Goal: Task Accomplishment & Management: Complete application form

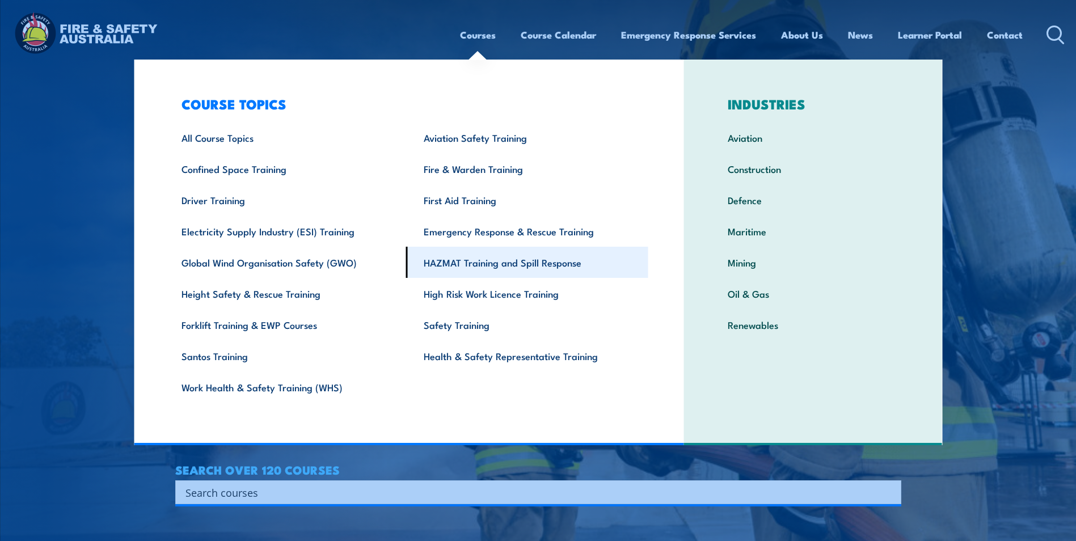
drag, startPoint x: 511, startPoint y: 266, endPoint x: 505, endPoint y: 264, distance: 6.3
click at [510, 266] on link "HAZMAT Training and Spill Response" at bounding box center [527, 262] width 242 height 31
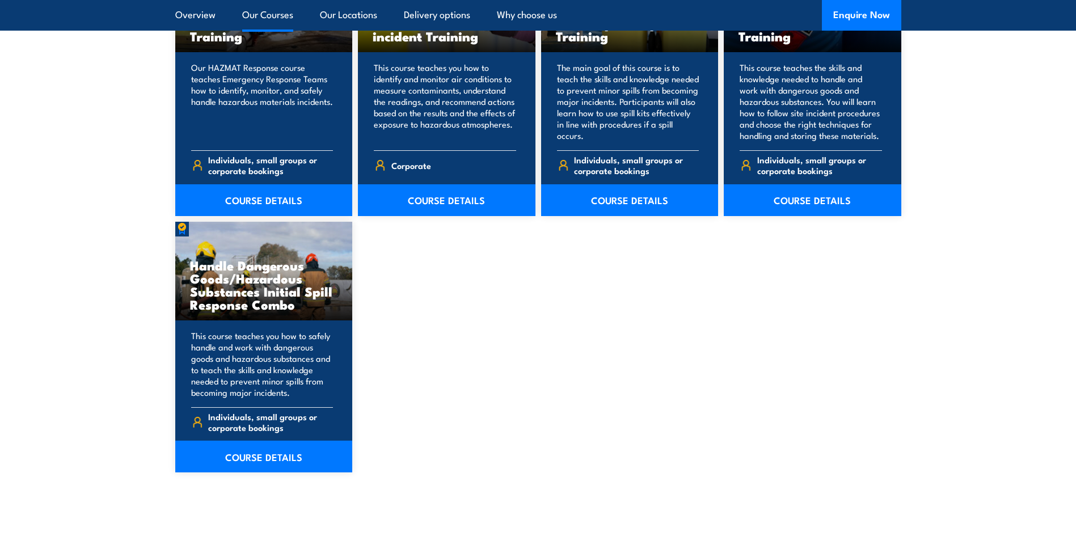
scroll to position [1021, 0]
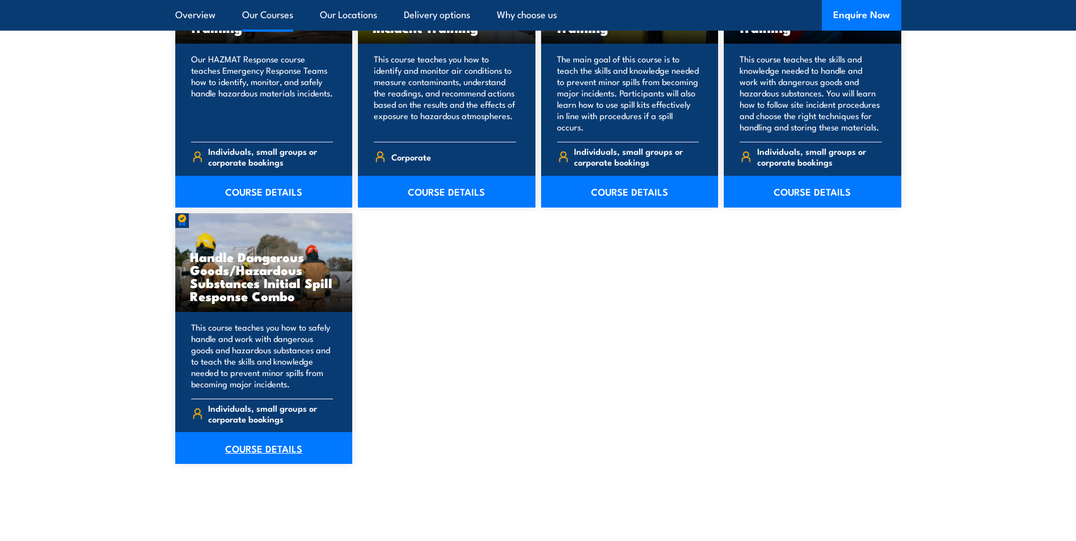
click at [275, 444] on link "COURSE DETAILS" at bounding box center [264, 448] width 178 height 32
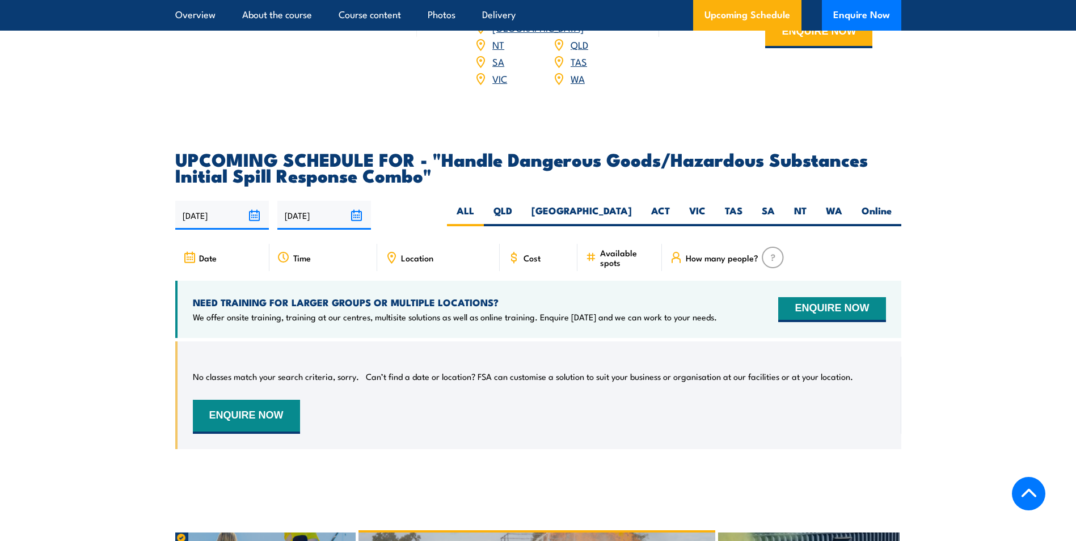
scroll to position [1873, 0]
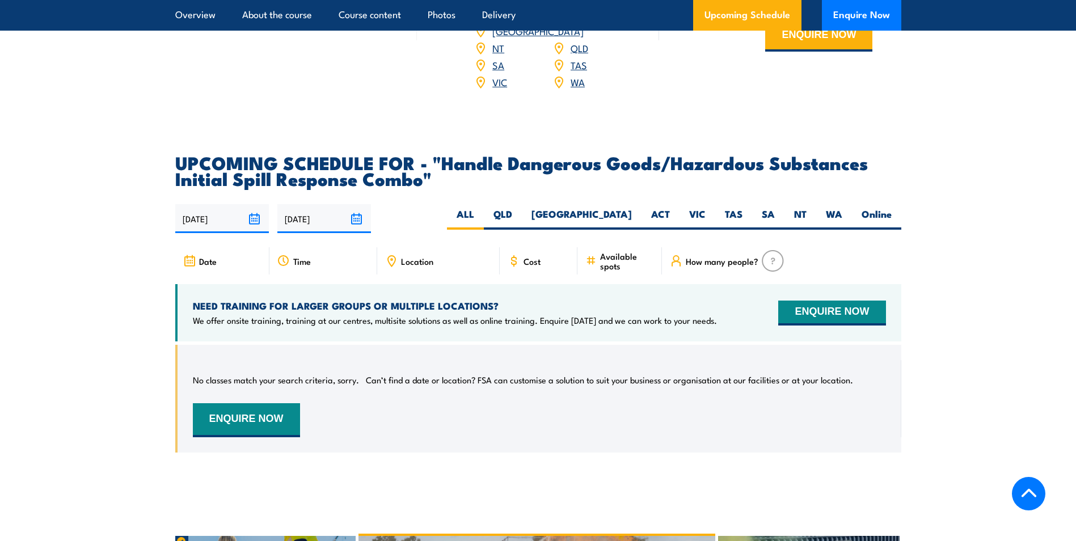
click at [524, 256] on span "Cost" at bounding box center [532, 261] width 17 height 10
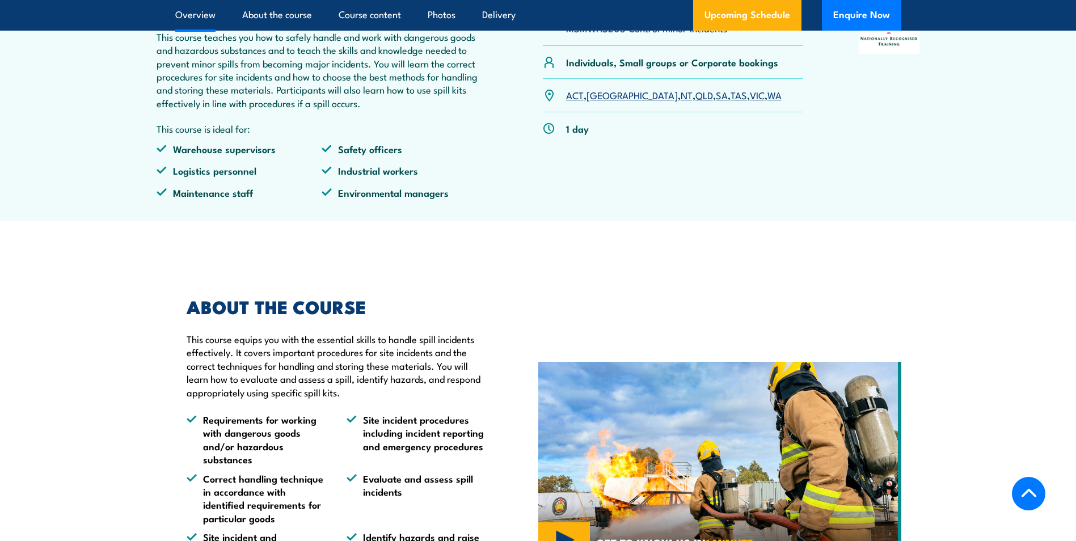
scroll to position [284, 0]
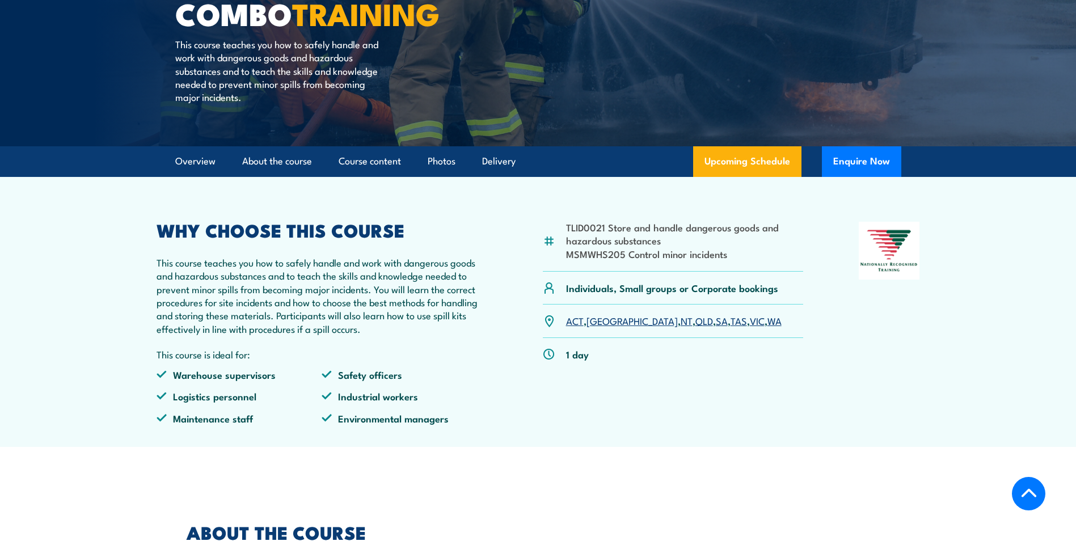
click at [577, 361] on div "1 day" at bounding box center [673, 354] width 261 height 32
click at [586, 354] on p "1 day" at bounding box center [577, 354] width 23 height 13
click at [615, 358] on div "1 day" at bounding box center [673, 354] width 261 height 32
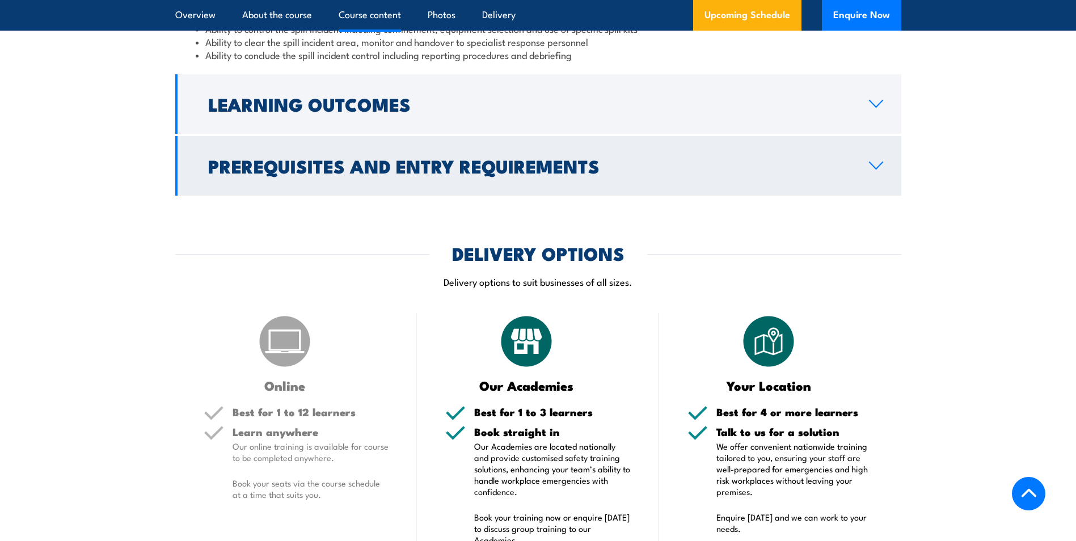
scroll to position [1192, 0]
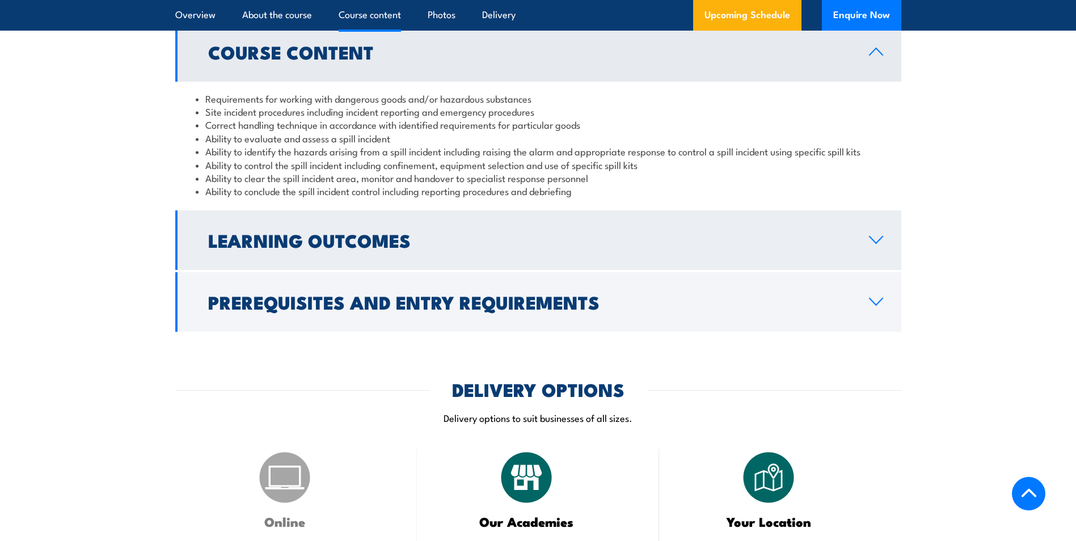
click at [880, 230] on link "Learning Outcomes" at bounding box center [538, 241] width 726 height 60
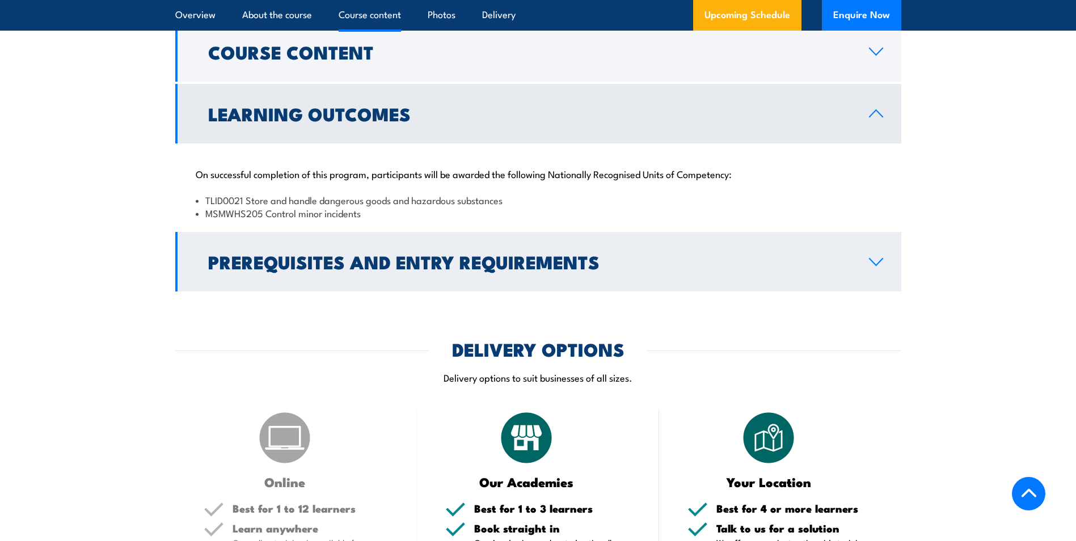
click at [883, 266] on icon at bounding box center [876, 262] width 15 height 9
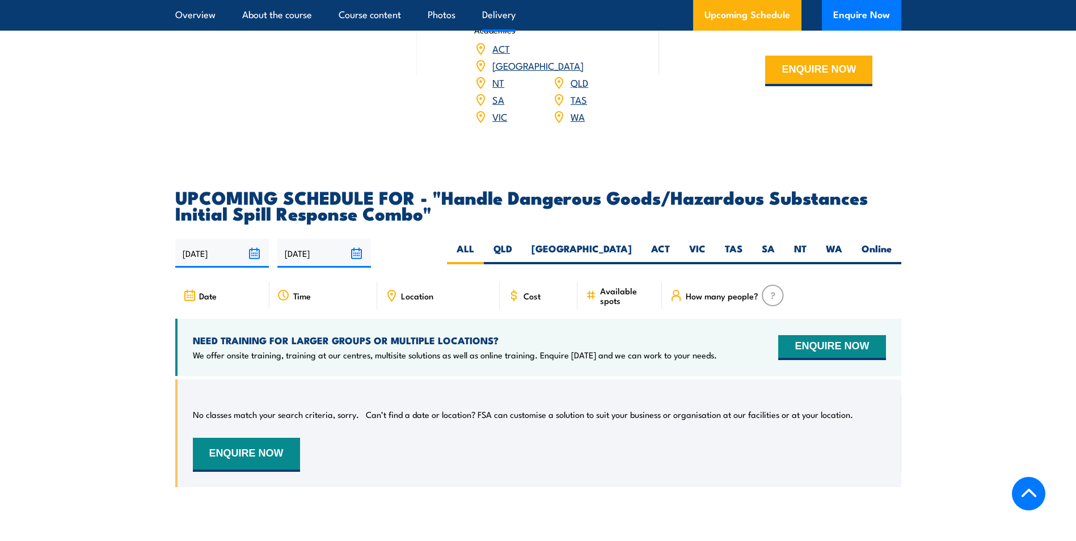
scroll to position [1873, 0]
click at [695, 242] on label "VIC" at bounding box center [698, 253] width 36 height 22
click at [706, 242] on input "VIC" at bounding box center [709, 245] width 7 height 7
radio input "true"
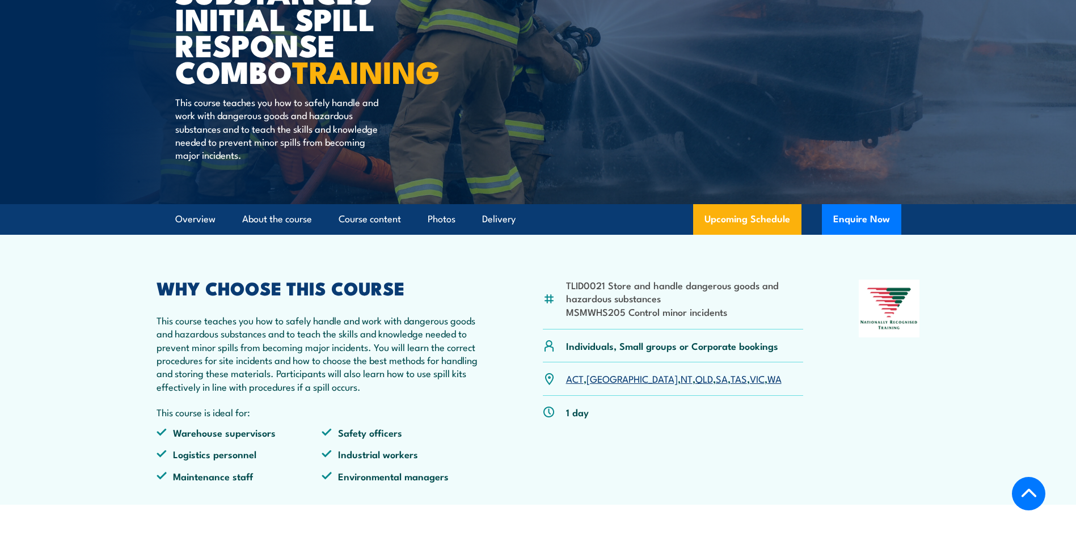
scroll to position [227, 0]
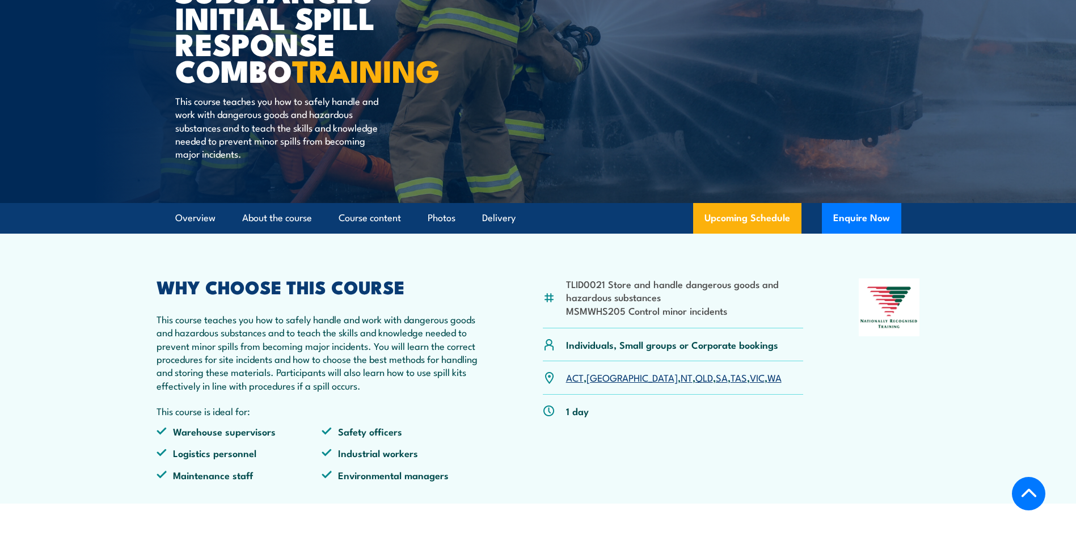
click at [750, 379] on link "VIC" at bounding box center [757, 378] width 15 height 14
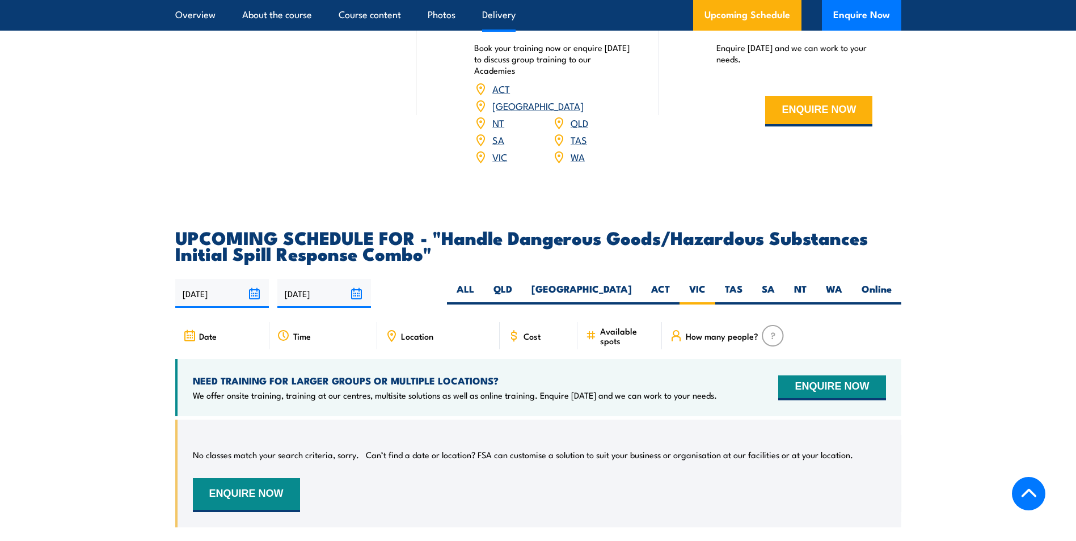
scroll to position [1783, 0]
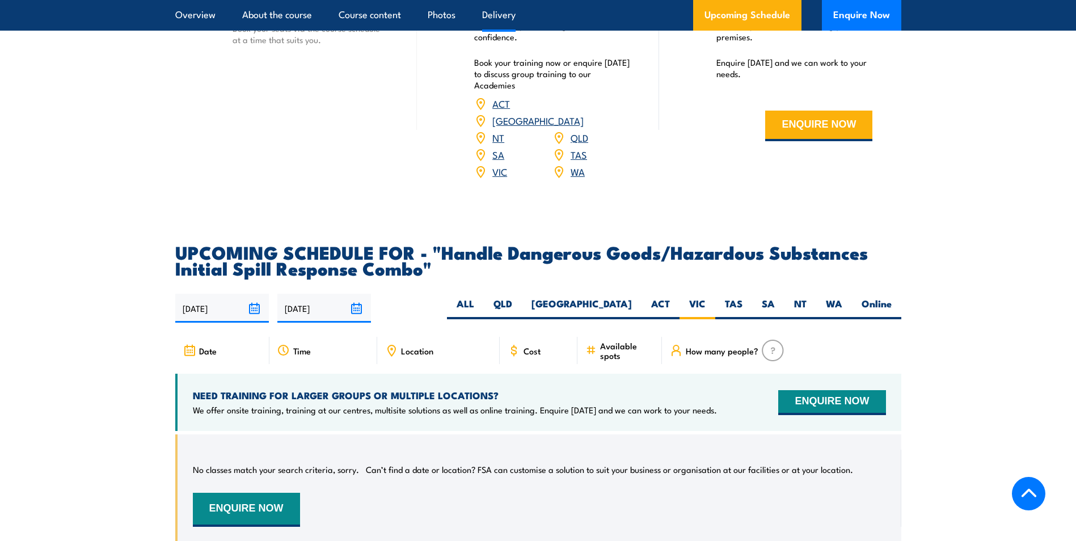
click at [776, 340] on img at bounding box center [773, 351] width 22 height 22
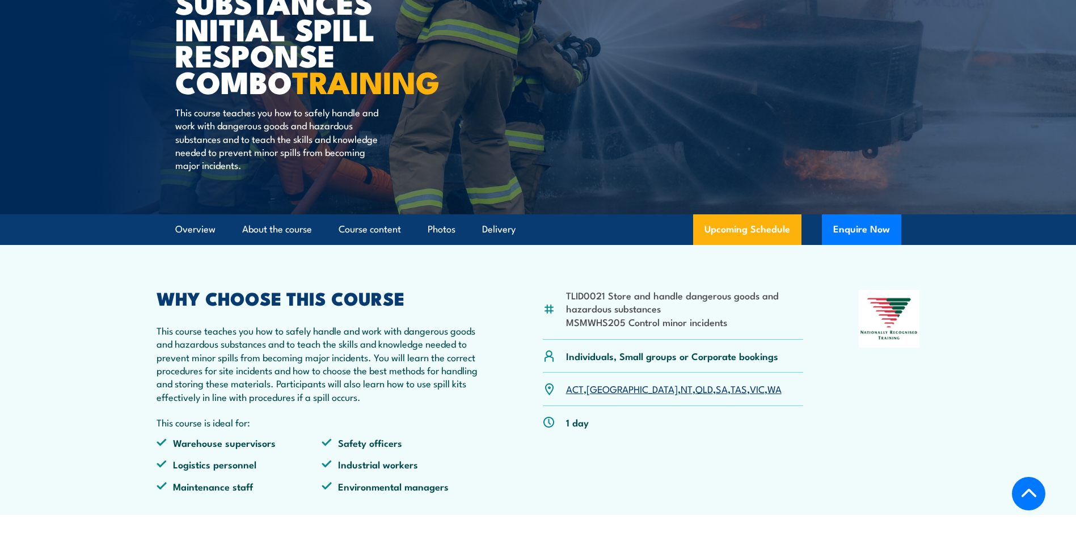
scroll to position [251, 0]
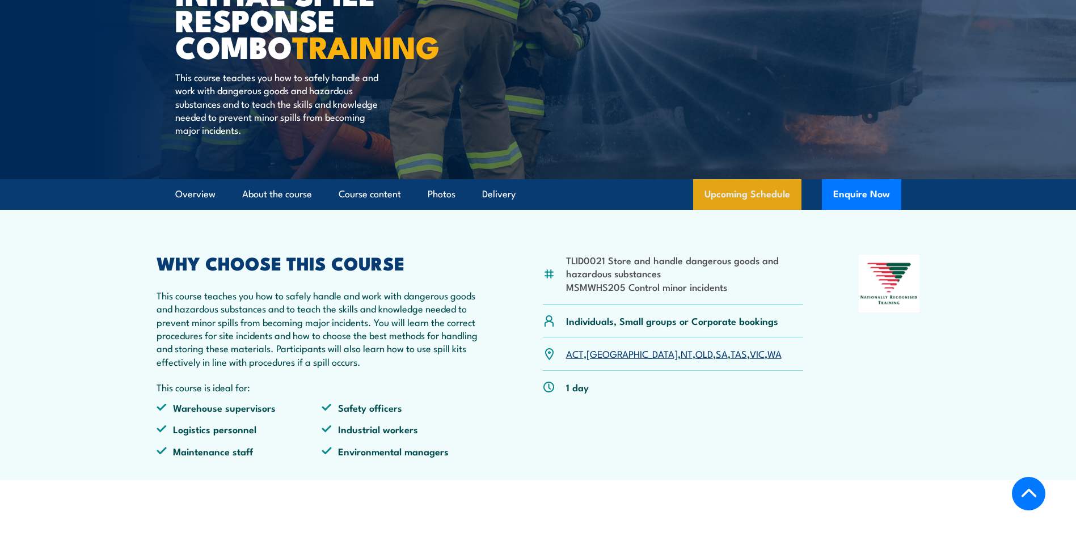
click at [771, 200] on link "Upcoming Schedule" at bounding box center [747, 194] width 108 height 31
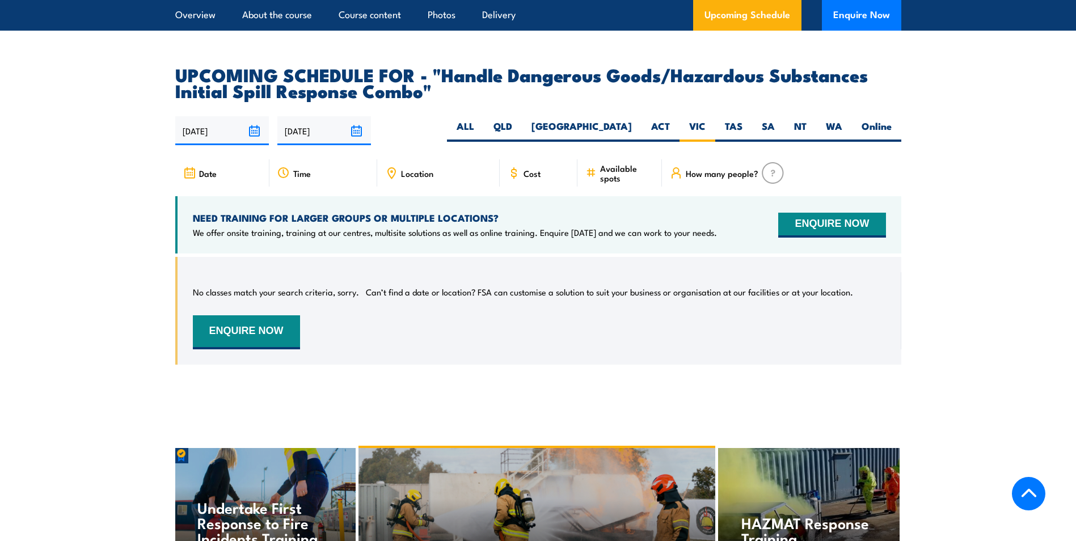
scroll to position [2010, 0]
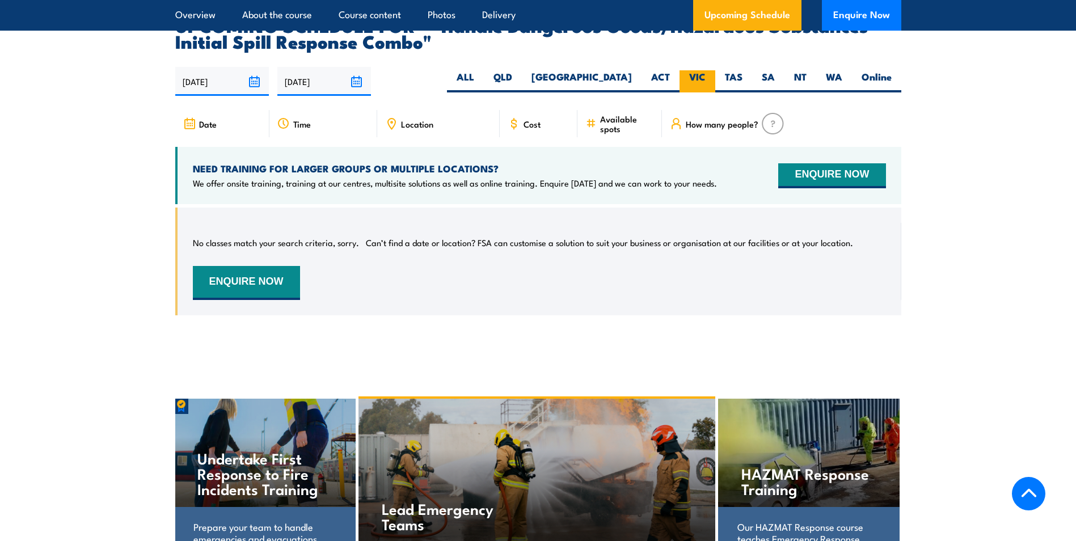
click at [699, 70] on label "VIC" at bounding box center [698, 81] width 36 height 22
click at [706, 70] on input "VIC" at bounding box center [709, 73] width 7 height 7
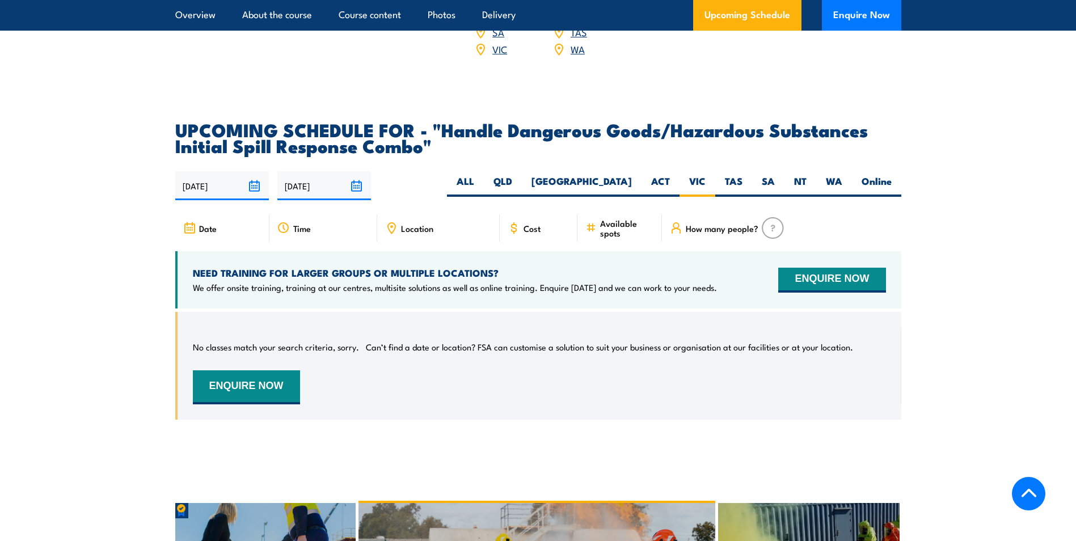
scroll to position [1896, 0]
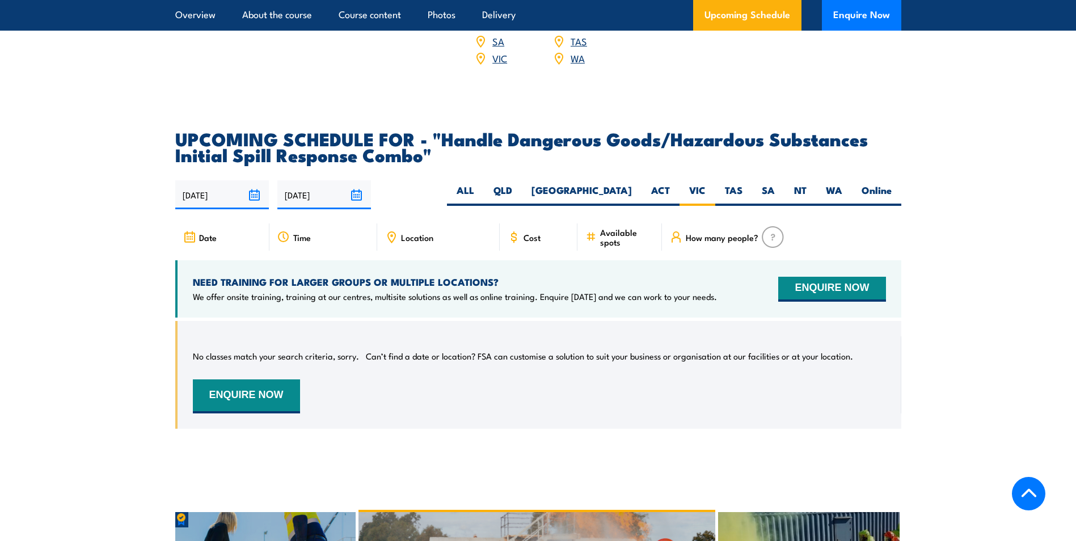
click at [305, 233] on span "Time" at bounding box center [302, 238] width 18 height 10
click at [692, 180] on div "01/09/2025 28/02/2026" at bounding box center [538, 194] width 726 height 29
click at [868, 184] on label "Online" at bounding box center [876, 195] width 49 height 22
click at [892, 184] on input "Online" at bounding box center [895, 187] width 7 height 7
radio input "true"
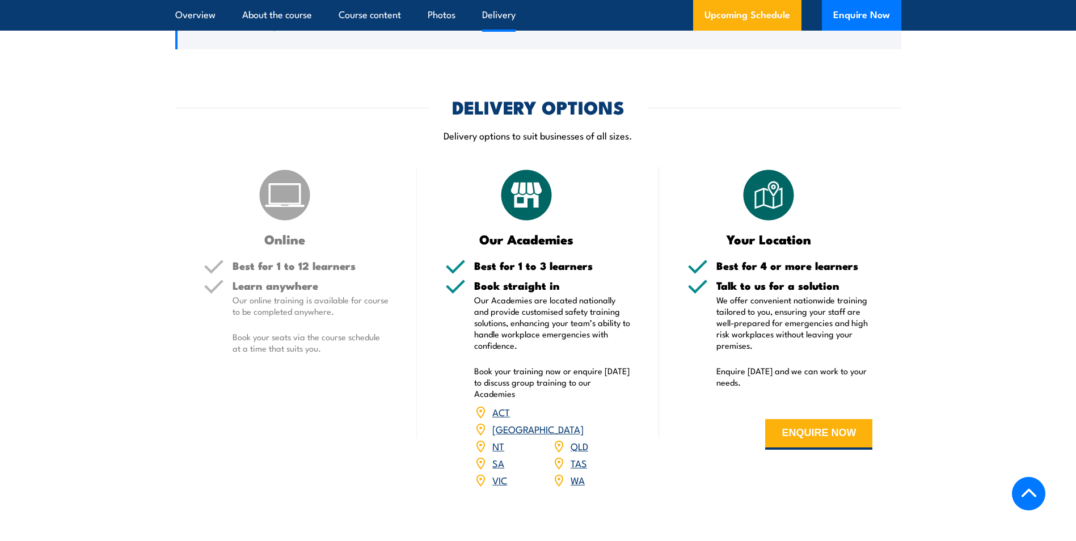
scroll to position [1442, 0]
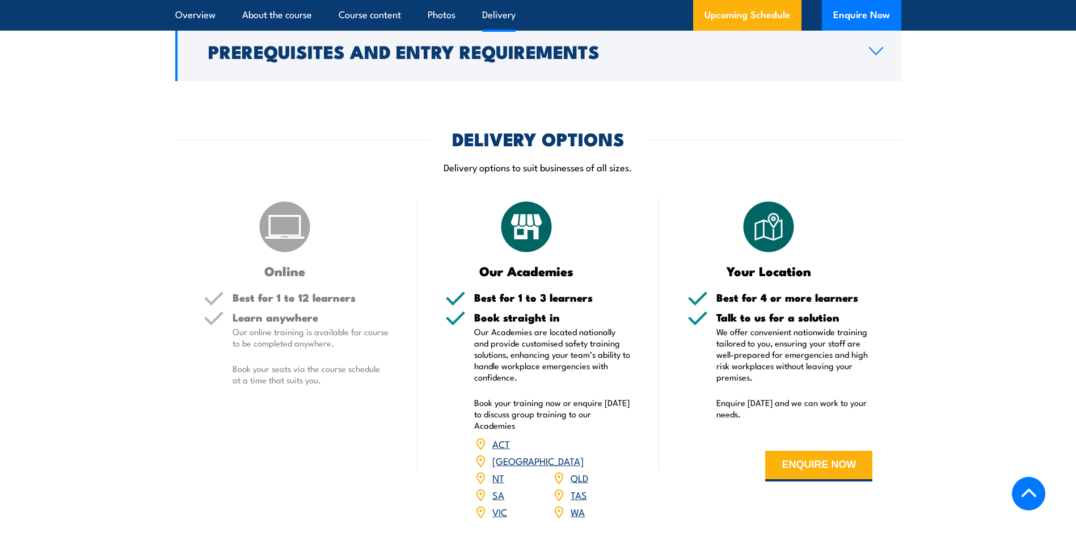
click at [503, 505] on link "VIC" at bounding box center [500, 512] width 15 height 14
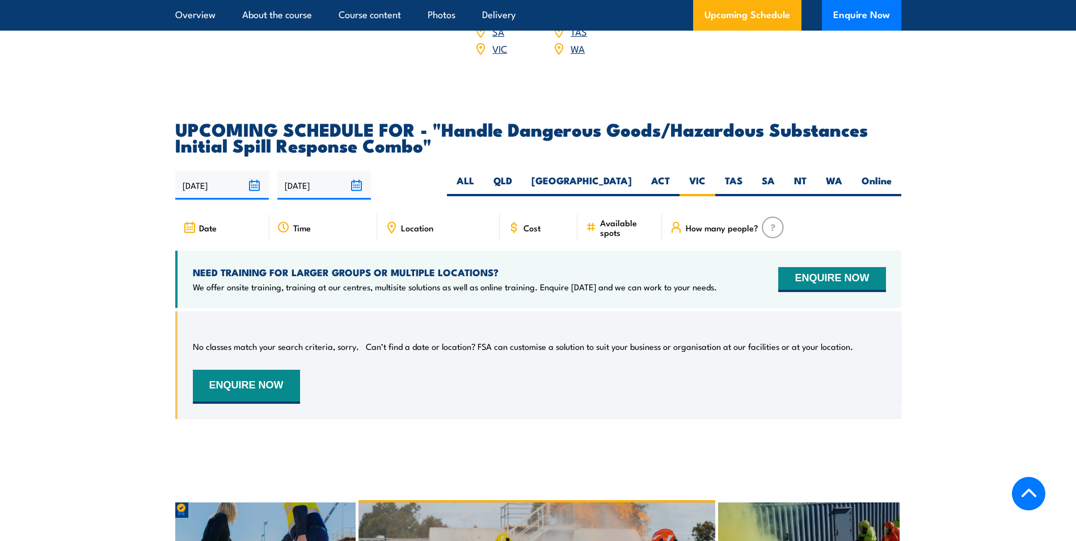
scroll to position [1840, 0]
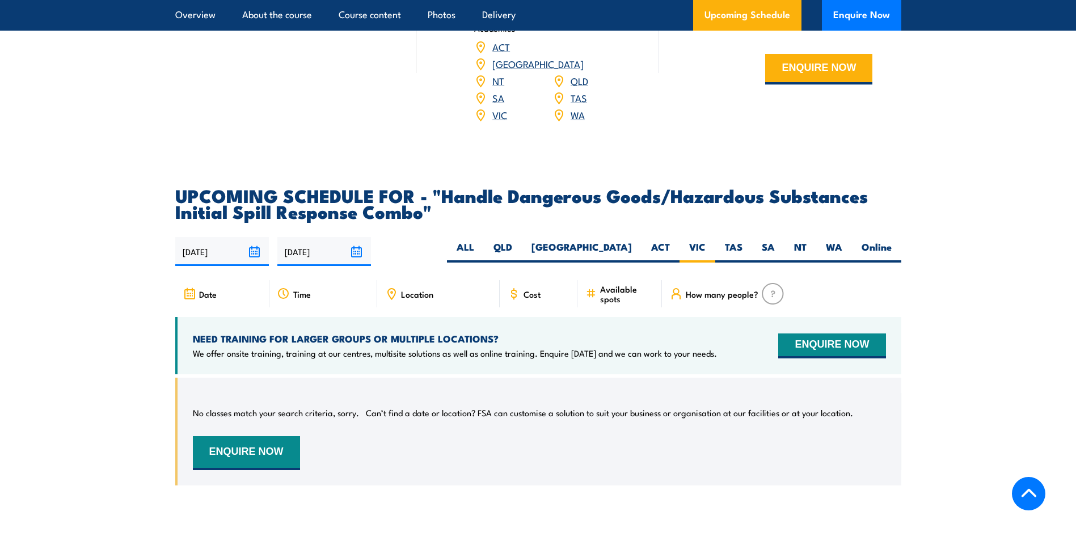
click at [722, 280] on div "How many people?" at bounding box center [781, 293] width 239 height 27
click at [780, 283] on img at bounding box center [773, 294] width 22 height 22
click at [848, 334] on button "ENQUIRE NOW" at bounding box center [832, 346] width 107 height 25
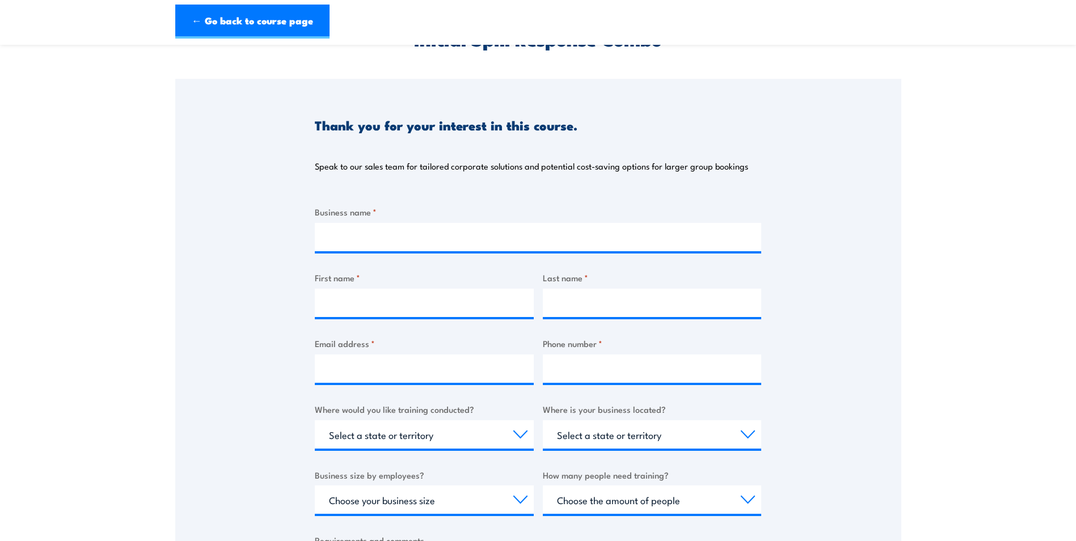
scroll to position [113, 0]
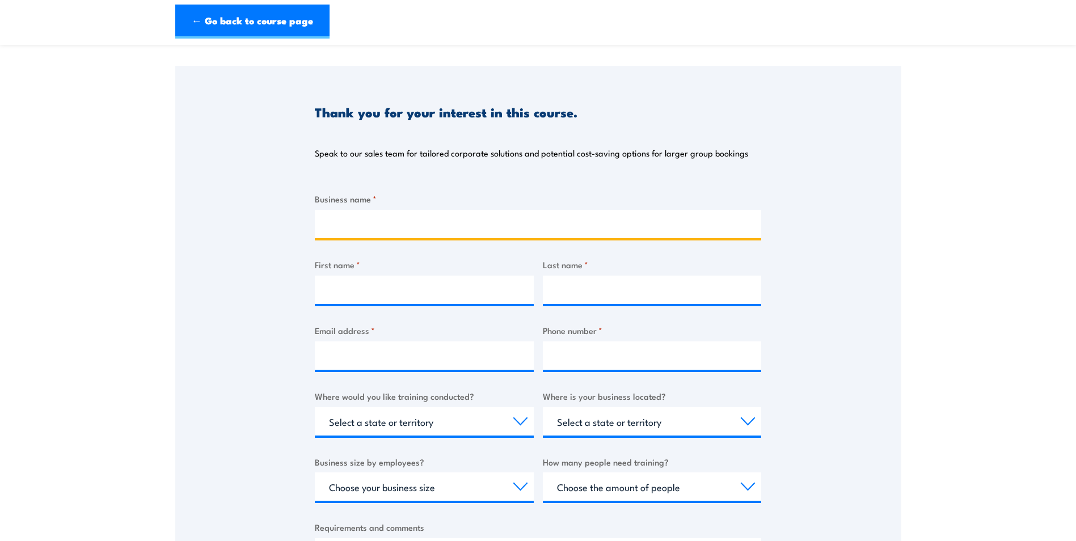
click at [355, 233] on input "Business name *" at bounding box center [538, 224] width 447 height 28
type input "Airroad Group Pty Ltd"
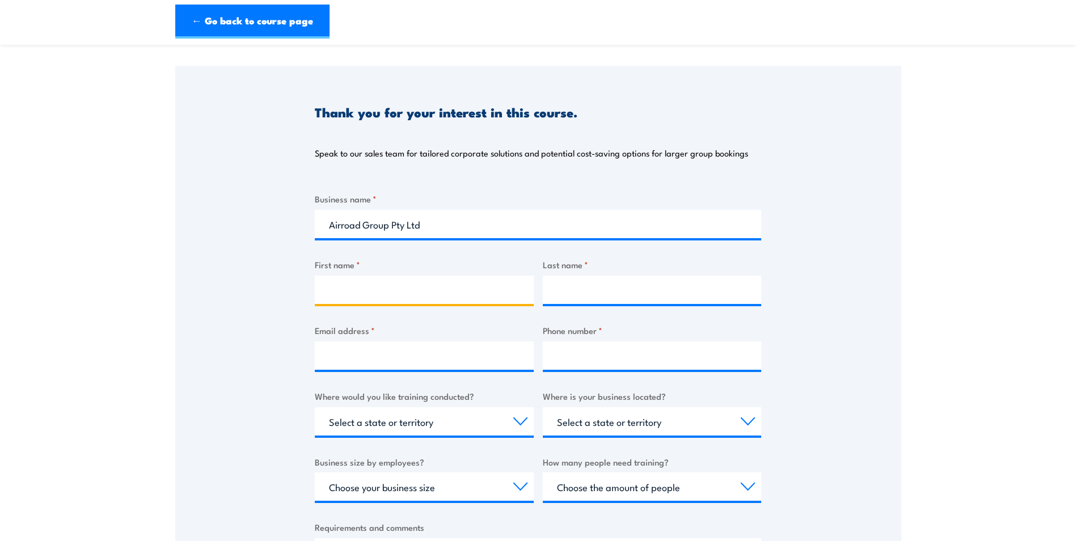
type input "Aza"
type input "Idoumbin"
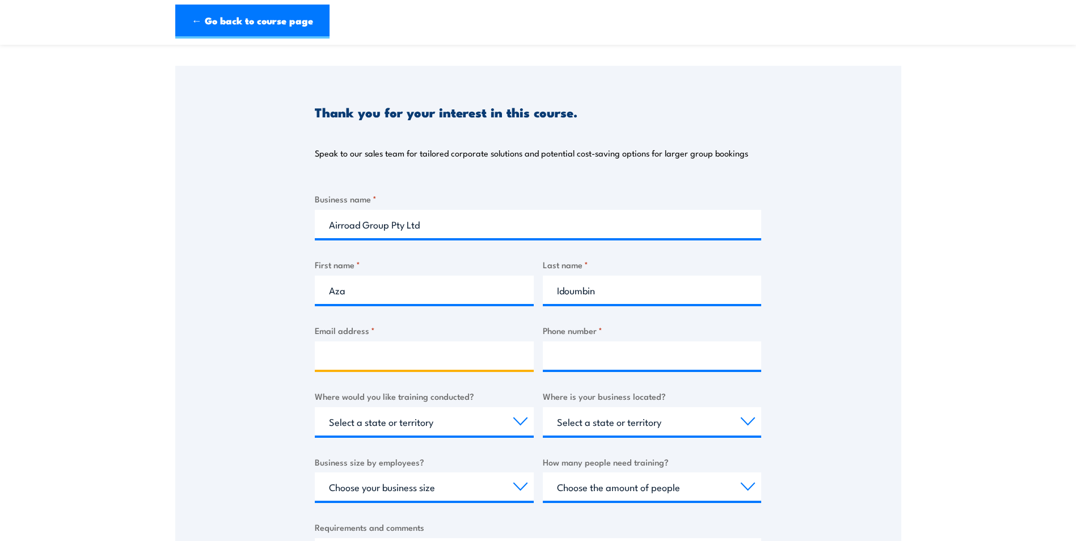
type input "[EMAIL_ADDRESS][DOMAIN_NAME]"
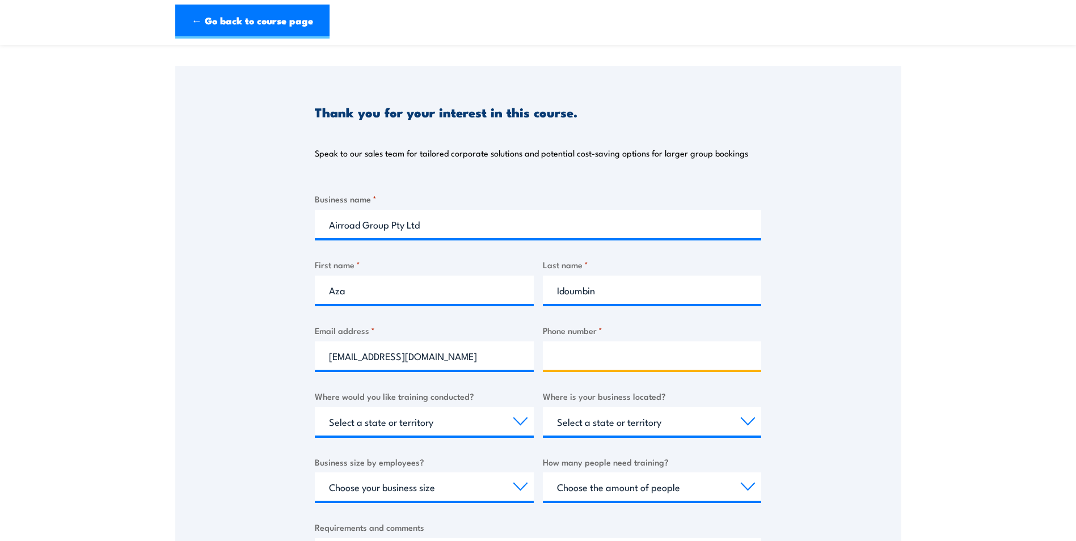
type input "0491140315"
click at [895, 304] on div "Thank you for your interest in this course. Speak to our sales team for tailore…" at bounding box center [538, 349] width 726 height 567
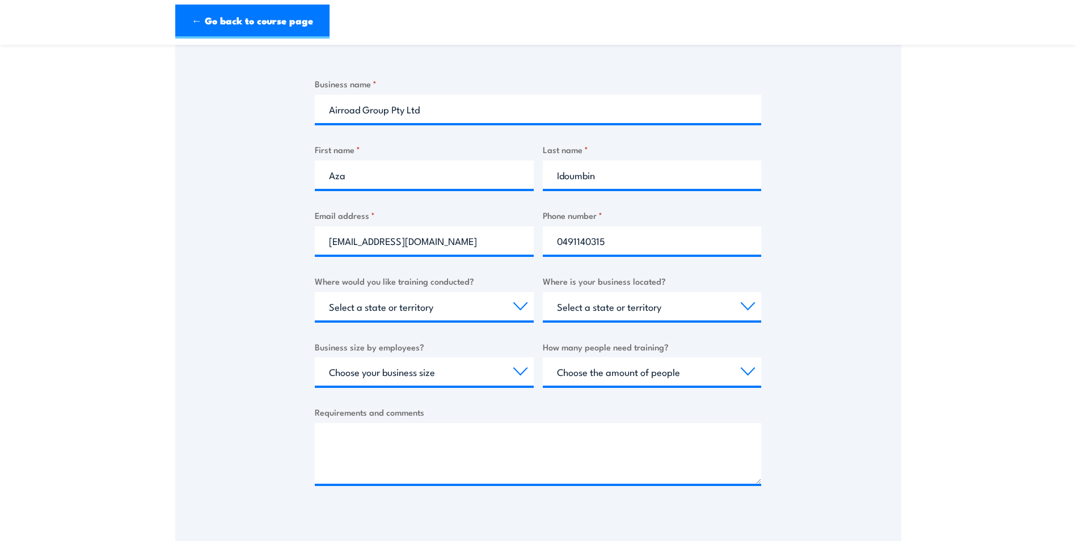
scroll to position [284, 0]
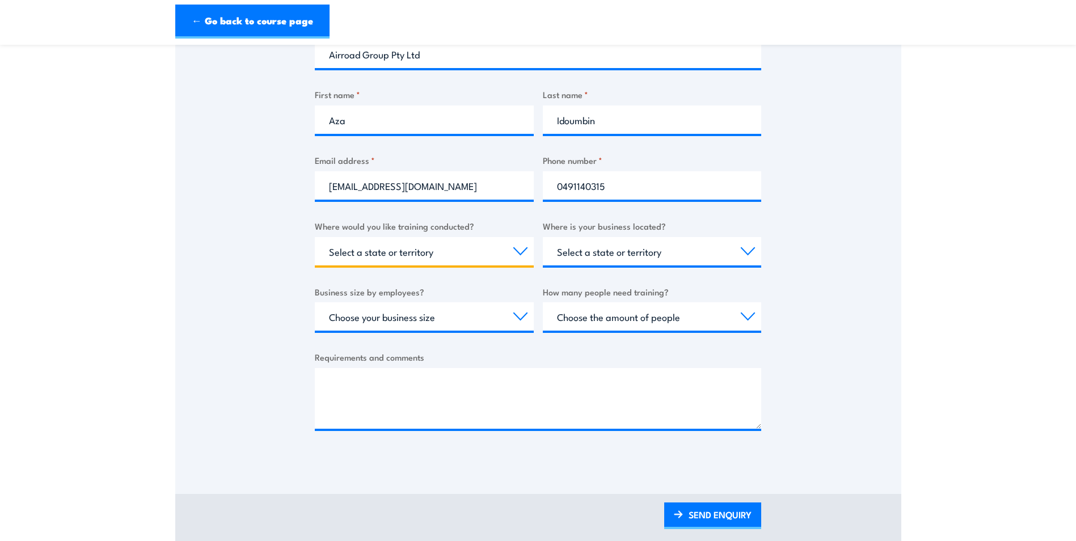
click at [515, 249] on select "Select a state or territory Nationally - multiple locations [GEOGRAPHIC_DATA] […" at bounding box center [424, 251] width 219 height 28
select select "VIC"
click at [315, 237] on select "Select a state or territory Nationally - multiple locations [GEOGRAPHIC_DATA] […" at bounding box center [424, 251] width 219 height 28
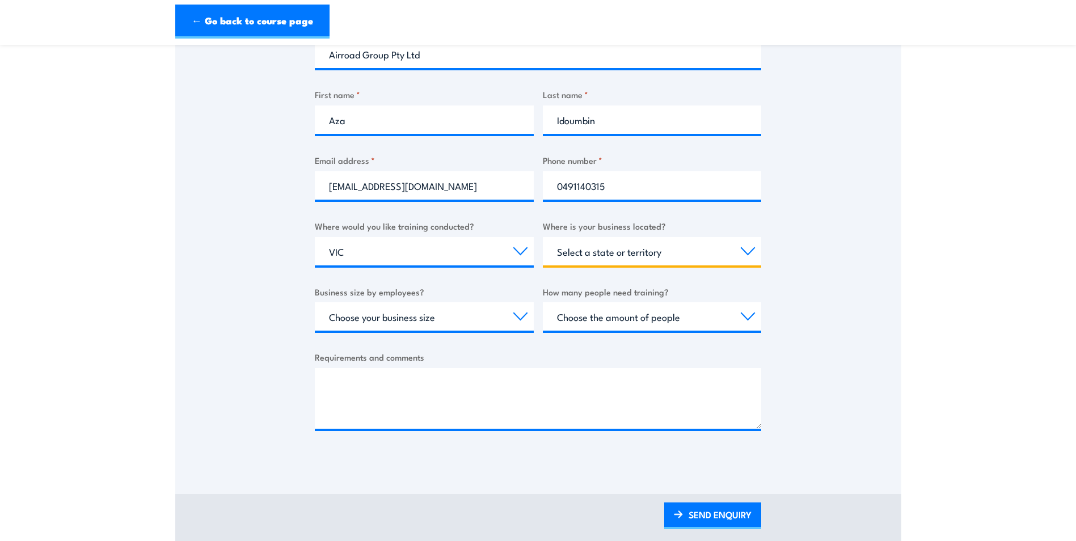
click at [649, 253] on select "Select a state or territory [GEOGRAPHIC_DATA] [GEOGRAPHIC_DATA] [GEOGRAPHIC_DAT…" at bounding box center [652, 251] width 219 height 28
select select "VIC"
click at [543, 237] on select "Select a state or territory [GEOGRAPHIC_DATA] [GEOGRAPHIC_DATA] [GEOGRAPHIC_DAT…" at bounding box center [652, 251] width 219 height 28
click at [456, 323] on select "Choose your business size 1 to 19 20 to 199 200+" at bounding box center [424, 316] width 219 height 28
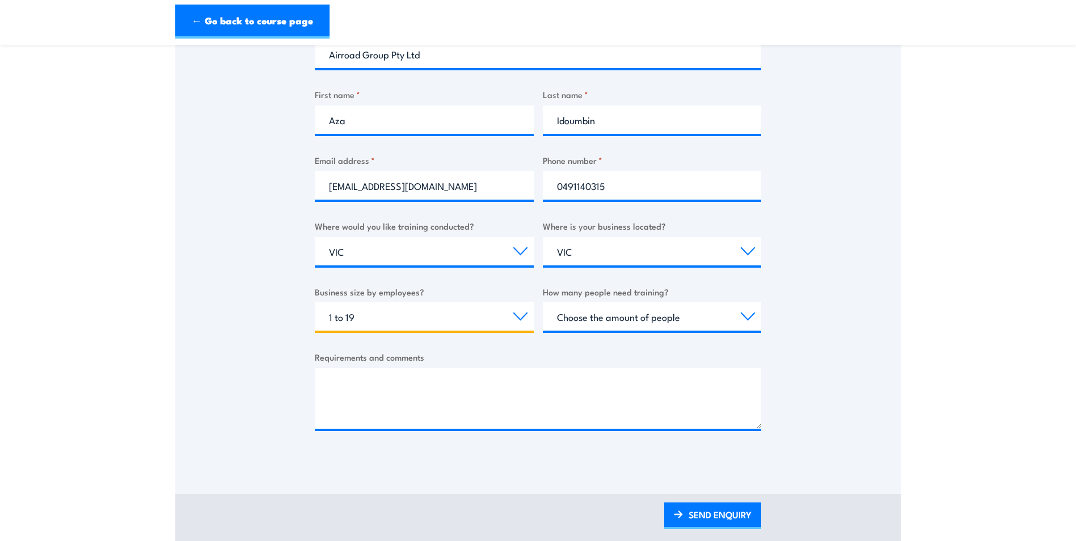
click at [315, 302] on select "Choose your business size 1 to 19 20 to 199 200+" at bounding box center [424, 316] width 219 height 28
click at [674, 314] on select "Choose the amount of people 1 to 4 5 to 19 20+" at bounding box center [652, 316] width 219 height 28
click at [423, 319] on select "Choose your business size 1 to 19 20 to 199 200+" at bounding box center [424, 316] width 219 height 28
select select "20 to 199"
click at [315, 302] on select "Choose your business size 1 to 19 20 to 199 200+" at bounding box center [424, 316] width 219 height 28
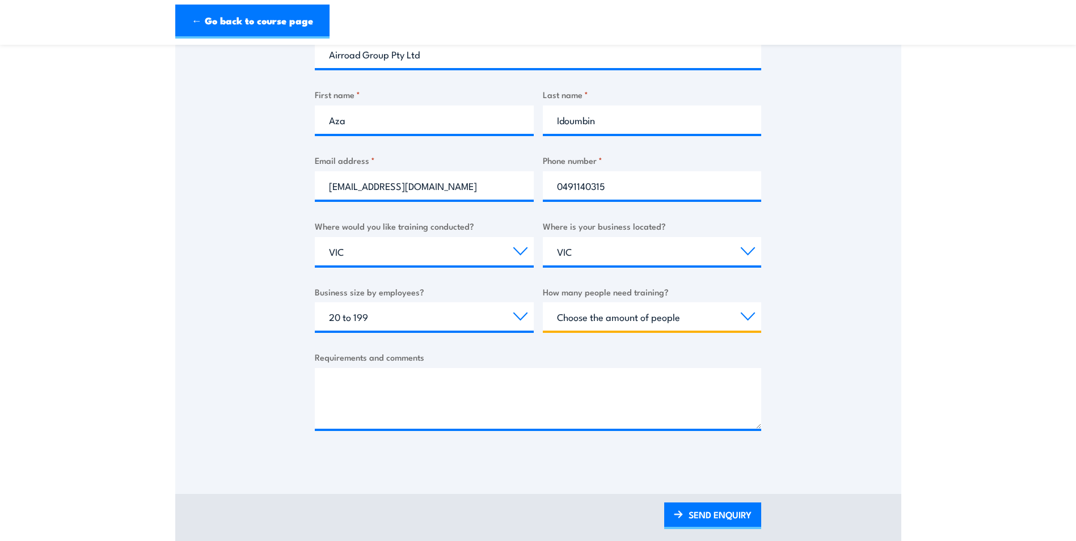
click at [632, 313] on select "Choose the amount of people 1 to 4 5 to 19 20+" at bounding box center [652, 316] width 219 height 28
select select "20+"
click at [543, 302] on select "Choose the amount of people 1 to 4 5 to 19 20+" at bounding box center [652, 316] width 219 height 28
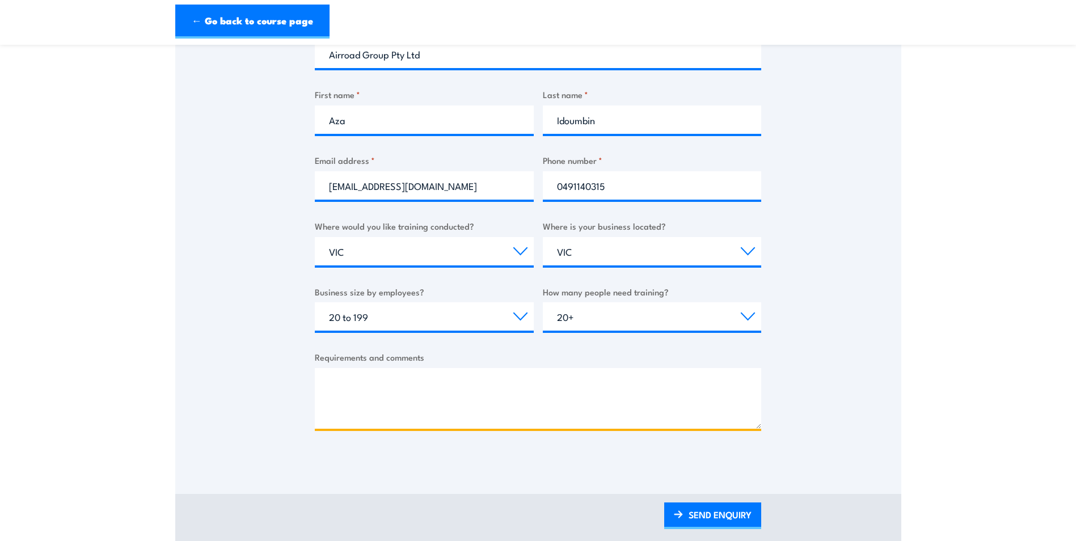
click at [445, 386] on textarea "Requirements and comments" at bounding box center [538, 398] width 447 height 61
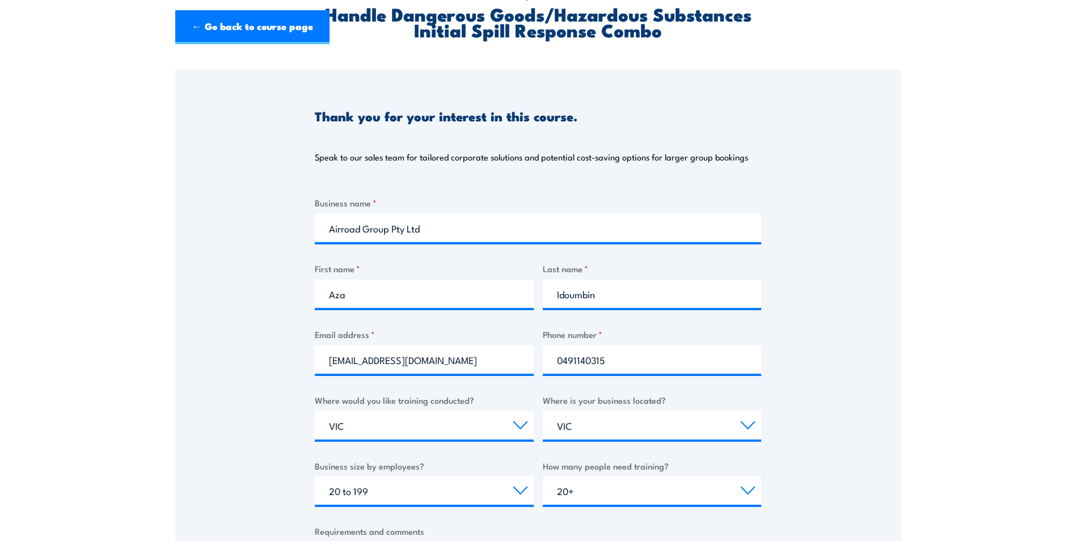
scroll to position [0, 0]
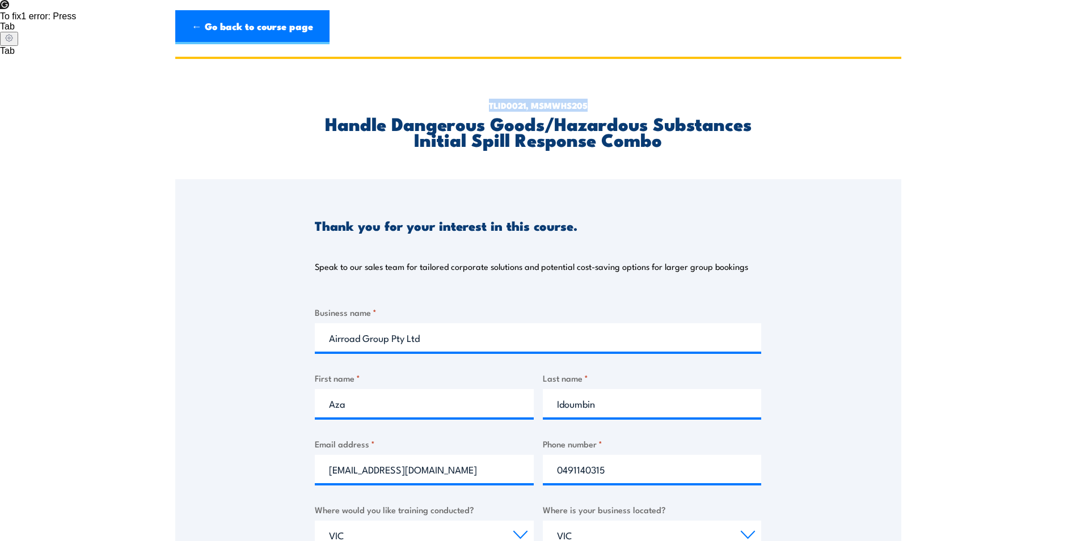
drag, startPoint x: 587, startPoint y: 105, endPoint x: 490, endPoint y: 108, distance: 97.1
click at [490, 108] on p "TLID0021, MSMWHS205" at bounding box center [538, 105] width 447 height 12
drag, startPoint x: 490, startPoint y: 108, endPoint x: 503, endPoint y: 104, distance: 14.0
copy p "TLID0021, MSMWHS205"
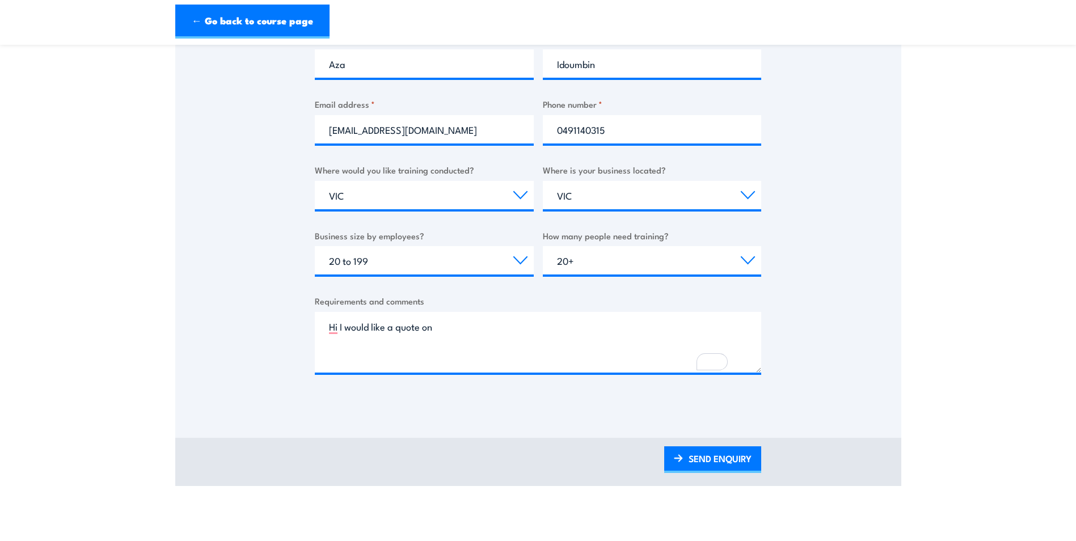
scroll to position [340, 0]
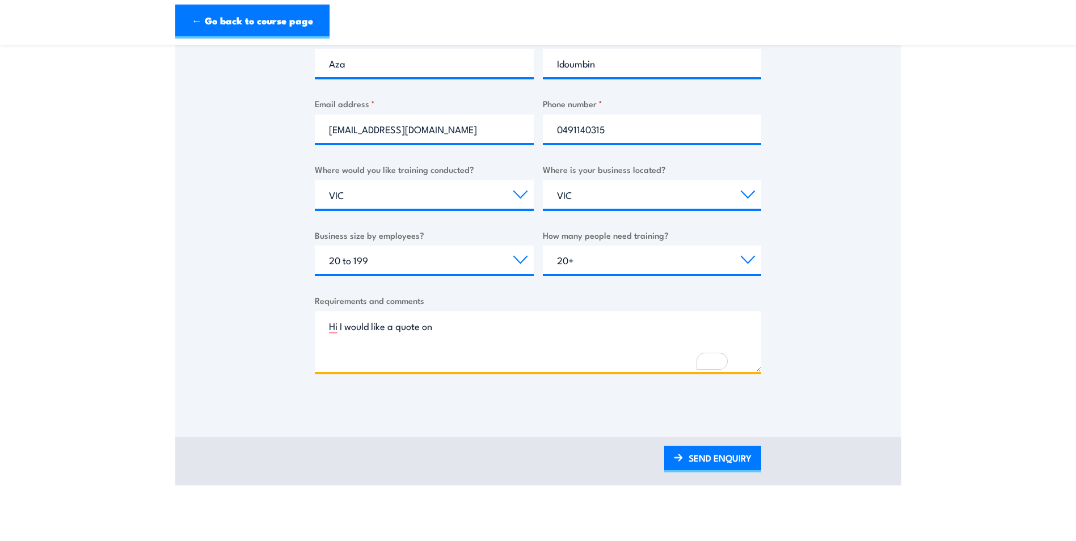
click at [451, 325] on textarea "Hi I would like a quote on" at bounding box center [538, 342] width 447 height 61
click at [473, 319] on textarea "Hi, I would like a quote on" at bounding box center [538, 342] width 447 height 61
click at [465, 326] on textarea "Hi, I would like a quote on" at bounding box center [538, 342] width 447 height 61
click at [449, 331] on textarea "Hi, I would like a quote on" at bounding box center [538, 342] width 447 height 61
click at [452, 326] on textarea "Hi, I would like a quote on" at bounding box center [538, 342] width 447 height 61
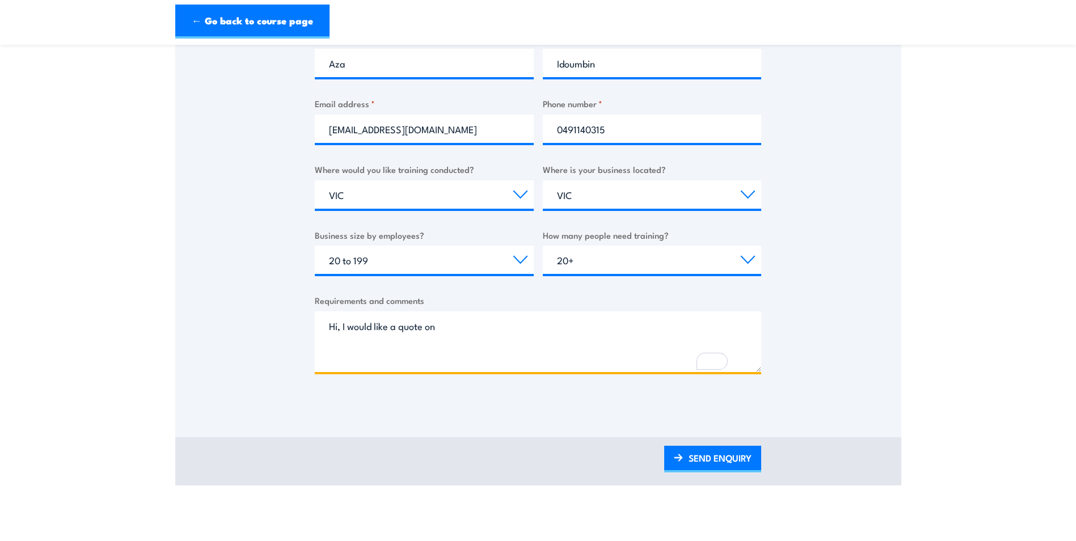
click at [477, 325] on textarea "Hi, I would like a quote on" at bounding box center [538, 342] width 447 height 61
click at [455, 325] on textarea "Hi, I would like a quote on" at bounding box center [538, 342] width 447 height 61
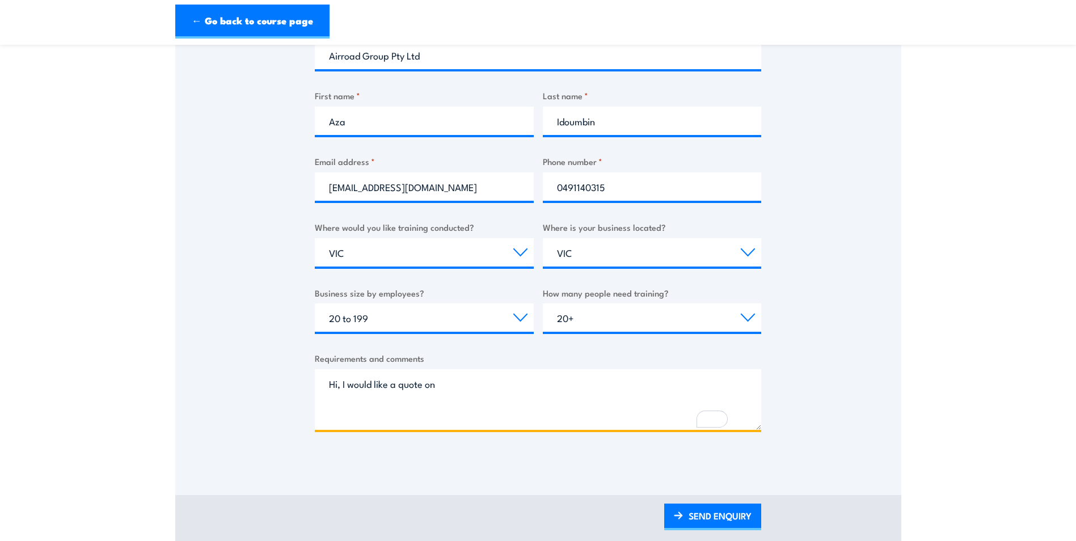
scroll to position [284, 0]
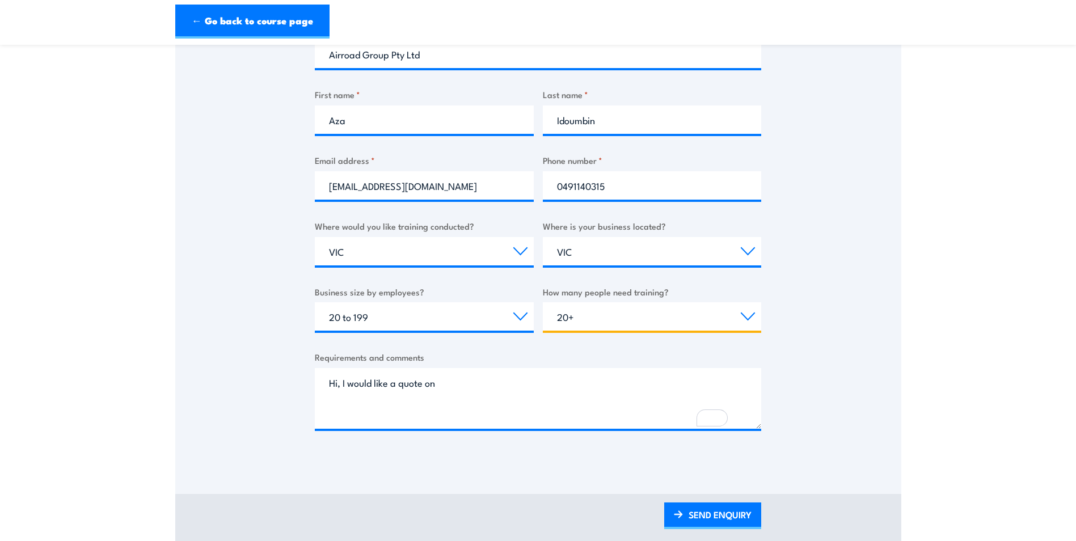
click at [604, 321] on select "Choose the amount of people 1 to 4 5 to 19 20+" at bounding box center [652, 316] width 219 height 28
click at [543, 302] on select "Choose the amount of people 1 to 4 5 to 19 20+" at bounding box center [652, 316] width 219 height 28
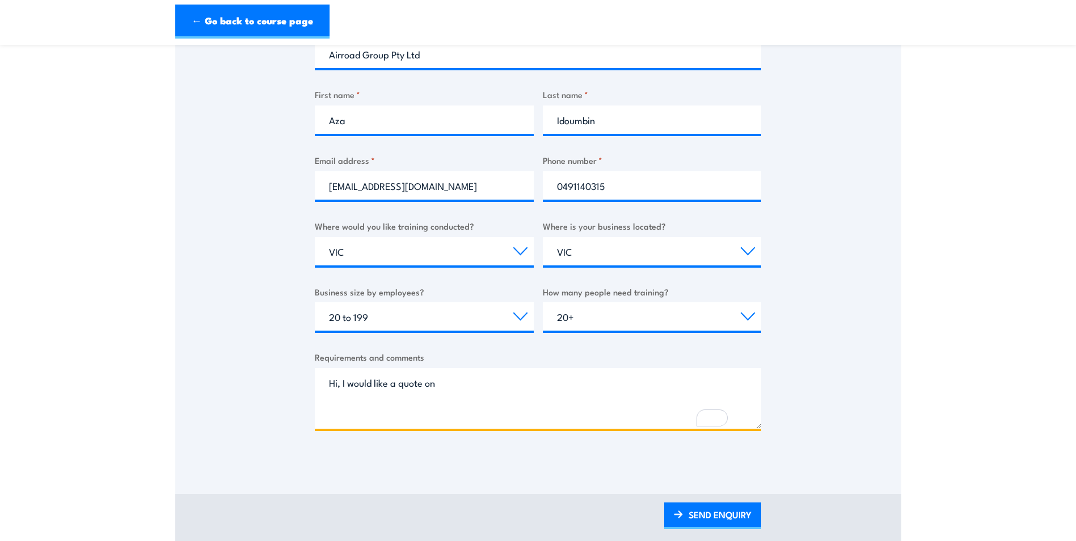
click at [486, 386] on textarea "Hi, I would like a quote on" at bounding box center [538, 398] width 447 height 61
type textarea "Hi, I would like a quote for 30"
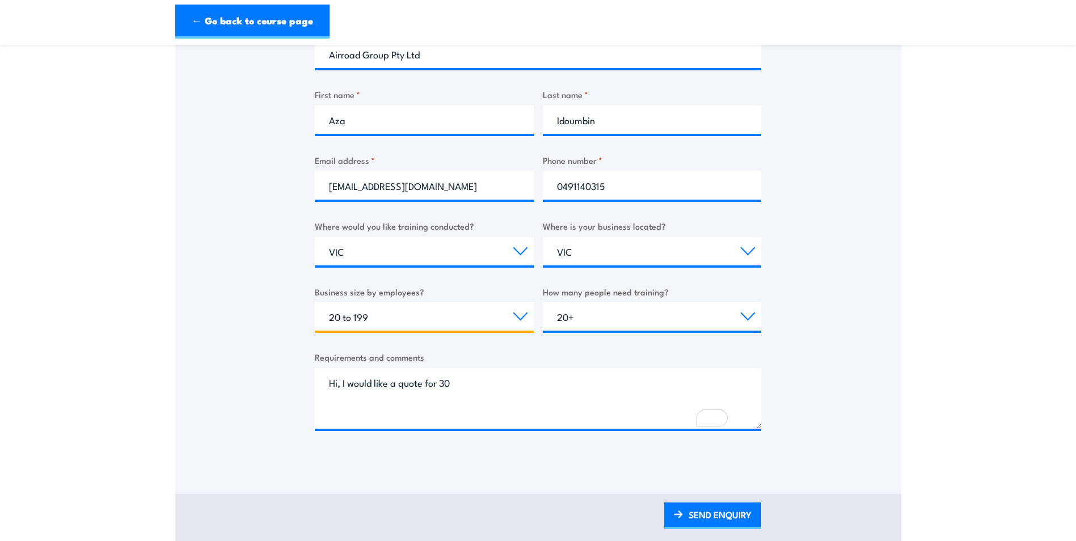
click at [483, 303] on select "Choose your business size 1 to 19 20 to 199 200+" at bounding box center [424, 316] width 219 height 28
select select "1 to 19"
click at [315, 302] on select "Choose your business size 1 to 19 20 to 199 200+" at bounding box center [424, 316] width 219 height 28
click at [598, 318] on select "Choose the amount of people 1 to 4 5 to 19 20+" at bounding box center [652, 316] width 219 height 28
select select "1 to 4"
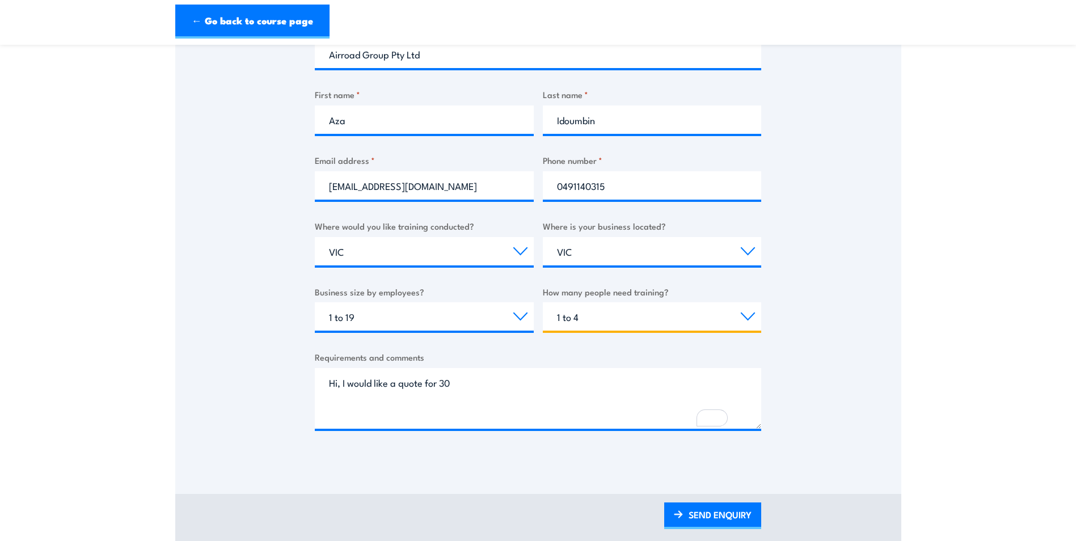
click at [543, 302] on select "Choose the amount of people 1 to 4 5 to 19 20+" at bounding box center [652, 316] width 219 height 28
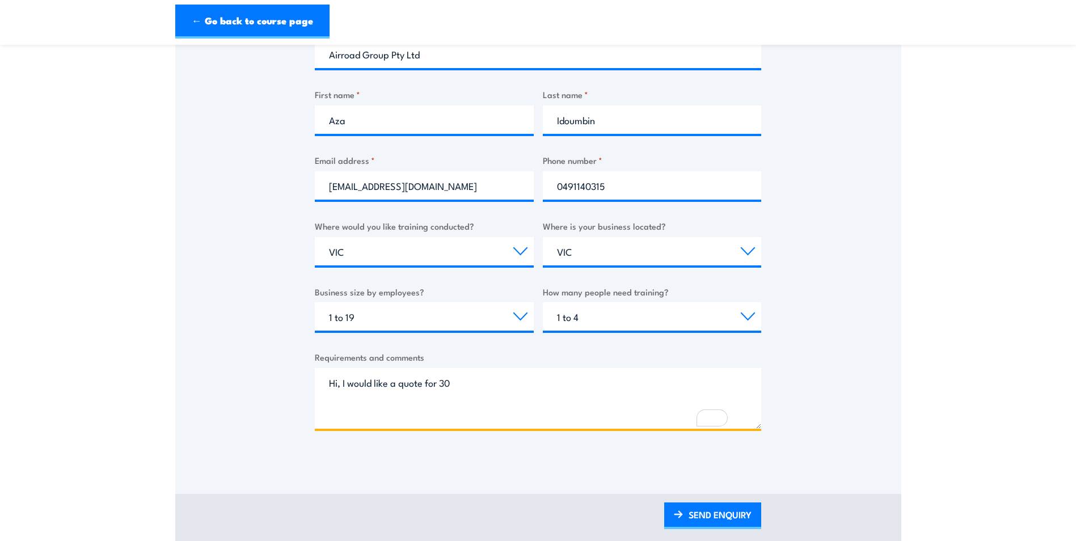
drag, startPoint x: 474, startPoint y: 388, endPoint x: 443, endPoint y: 387, distance: 31.2
click at [443, 387] on textarea "Hi, I would like a quote for 30" at bounding box center [538, 398] width 447 height 61
drag, startPoint x: 389, startPoint y: 385, endPoint x: 395, endPoint y: 384, distance: 5.8
click at [390, 385] on textarea "Hi, I would like a quote for 4 person in the training." at bounding box center [538, 398] width 447 height 61
click at [586, 378] on textarea "Hi, I would like to get a quote for 4 people in the training." at bounding box center [538, 398] width 447 height 61
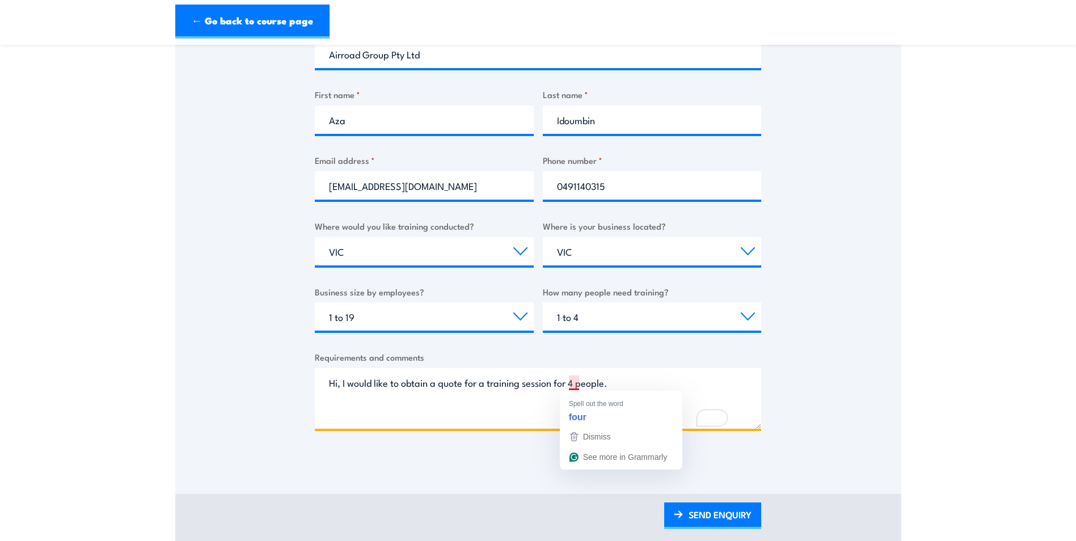
click at [623, 376] on textarea "Hi, I would like to obtain a quote for a training session for 4 people." at bounding box center [538, 398] width 447 height 61
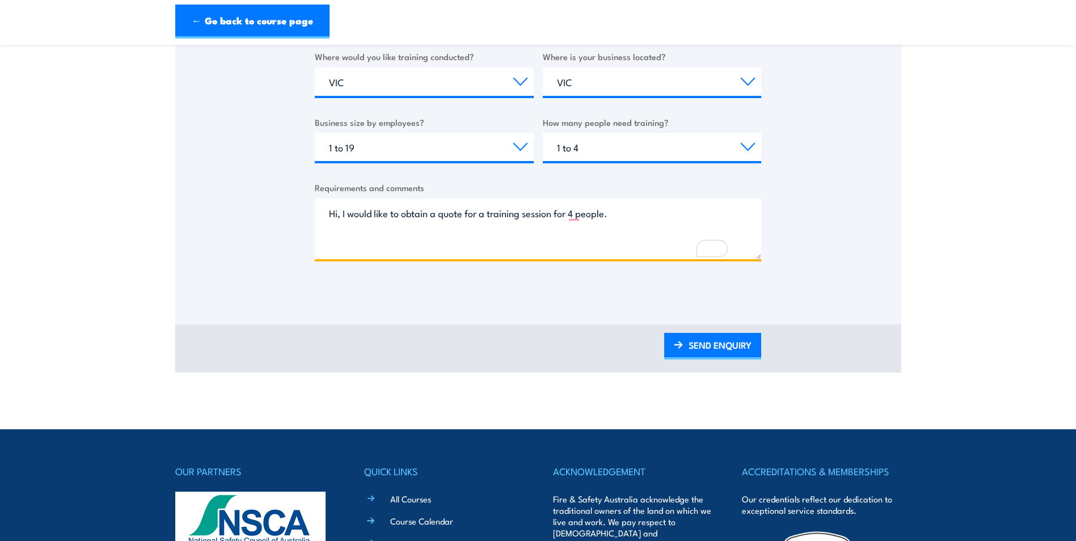
scroll to position [454, 0]
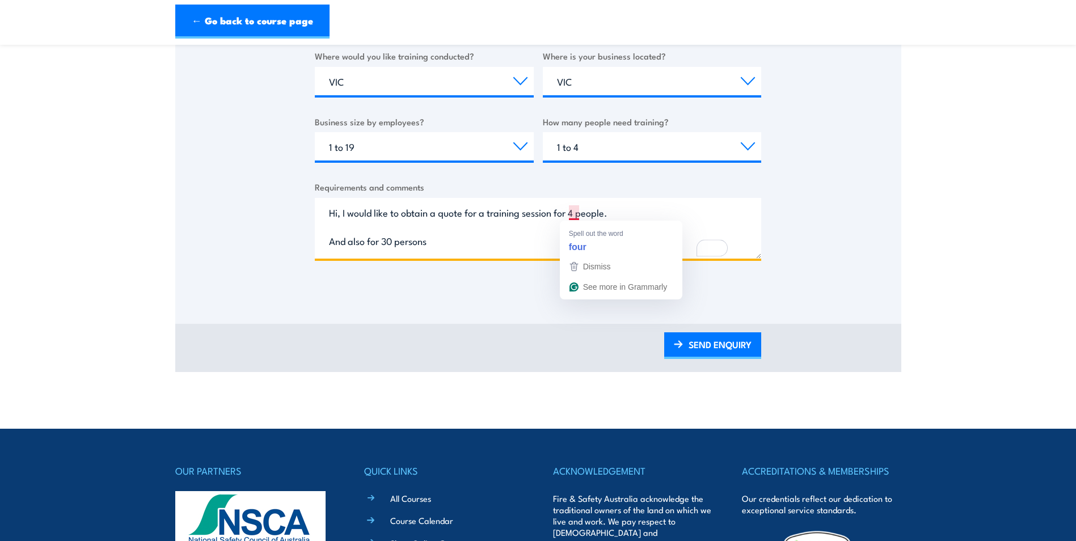
click at [626, 216] on textarea "Hi, I would like to obtain a quote for a training session for 4 people. And als…" at bounding box center [538, 228] width 447 height 61
click at [472, 239] on textarea "Hi, I would like to obtain a quote for a training session for 4 people. And als…" at bounding box center [538, 228] width 447 height 61
click at [468, 243] on textarea "Hi, I would like to obtain a quote for a training session for 4 people. And als…" at bounding box center [538, 228] width 447 height 61
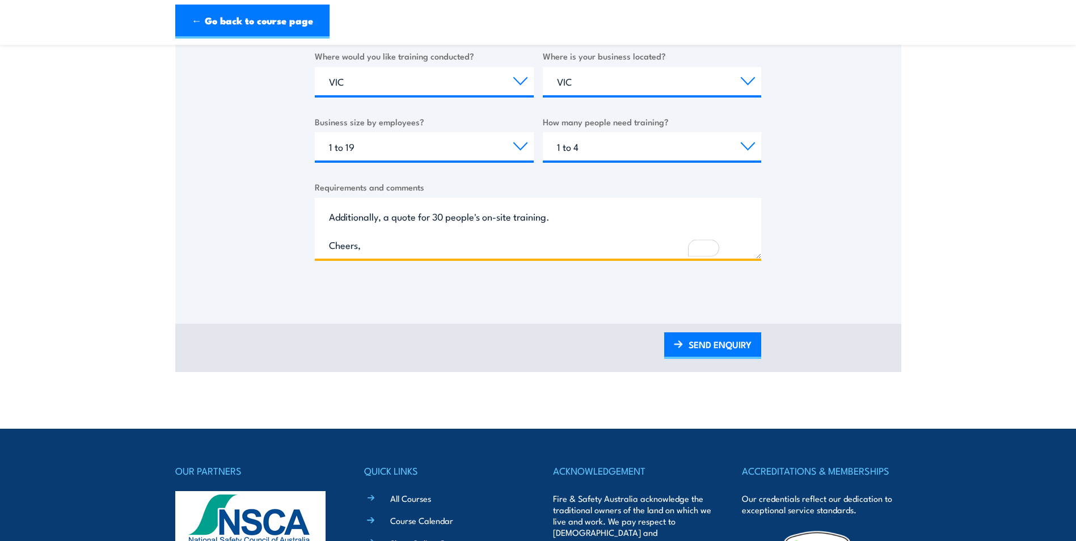
click at [556, 217] on textarea "Hi, I would like to obtain a quote for a training session for 4 people. Additio…" at bounding box center [538, 228] width 447 height 61
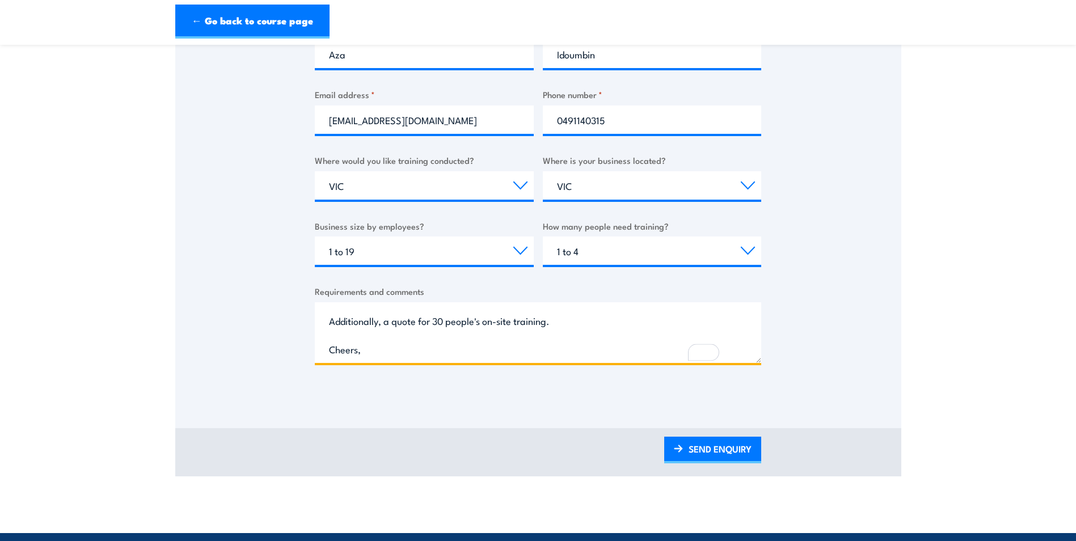
scroll to position [340, 0]
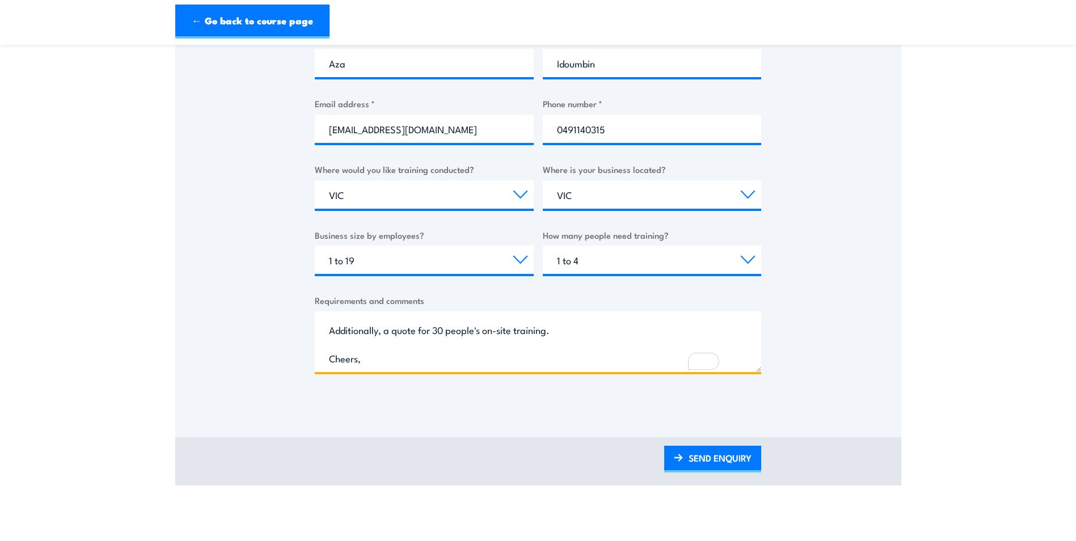
click at [547, 333] on textarea "Hi, I would like to obtain a quote for a training session for 4 people. Additio…" at bounding box center [538, 342] width 447 height 61
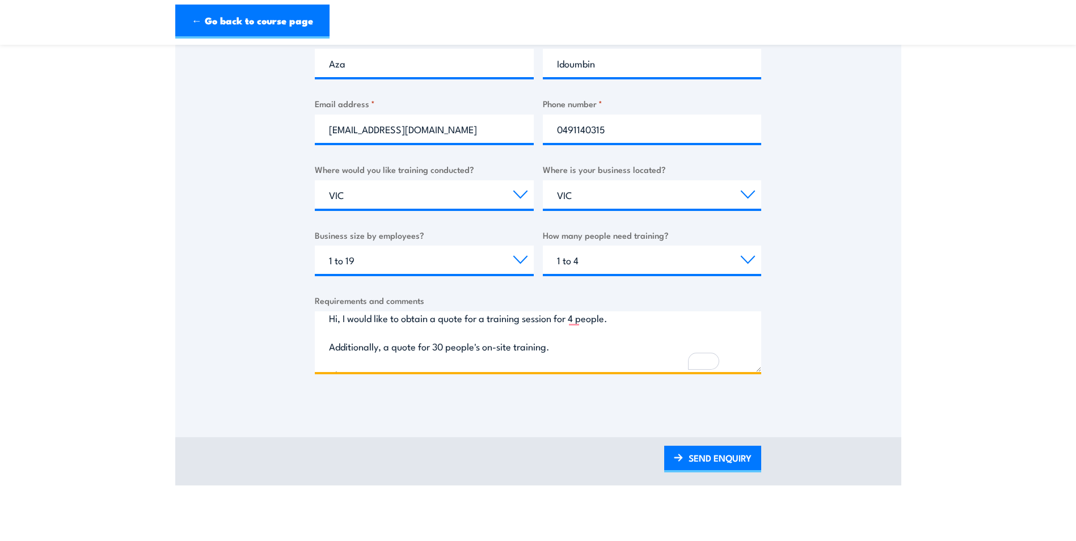
scroll to position [0, 0]
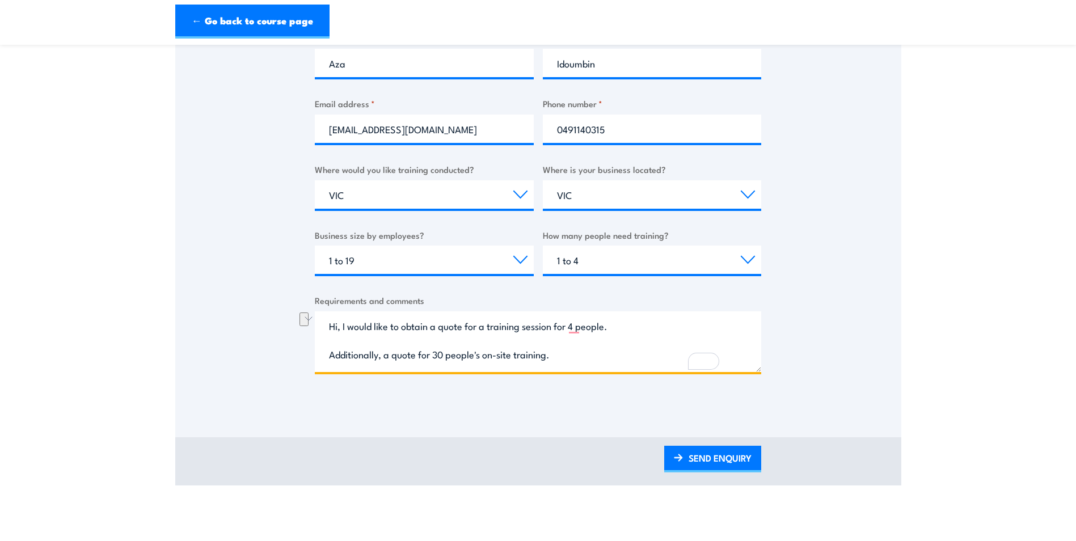
drag, startPoint x: 556, startPoint y: 328, endPoint x: 478, endPoint y: 328, distance: 77.7
click at [478, 328] on textarea "Hi, I would like to obtain a quote for a training session for 4 people. Additio…" at bounding box center [538, 342] width 447 height 61
click at [571, 313] on textarea "Hi, I would like to obtain a quote for 4 people. Additionally, a quote for 30 p…" at bounding box center [538, 342] width 447 height 61
click at [437, 326] on textarea "Hi, I would like to obtain a quote for 4 people. Additionally, a quote for 30 p…" at bounding box center [538, 342] width 447 height 61
click at [525, 329] on textarea "Hi, I would like to obtain 1 quote for 4 people. Additionally, a quote for 30 p…" at bounding box center [538, 342] width 447 height 61
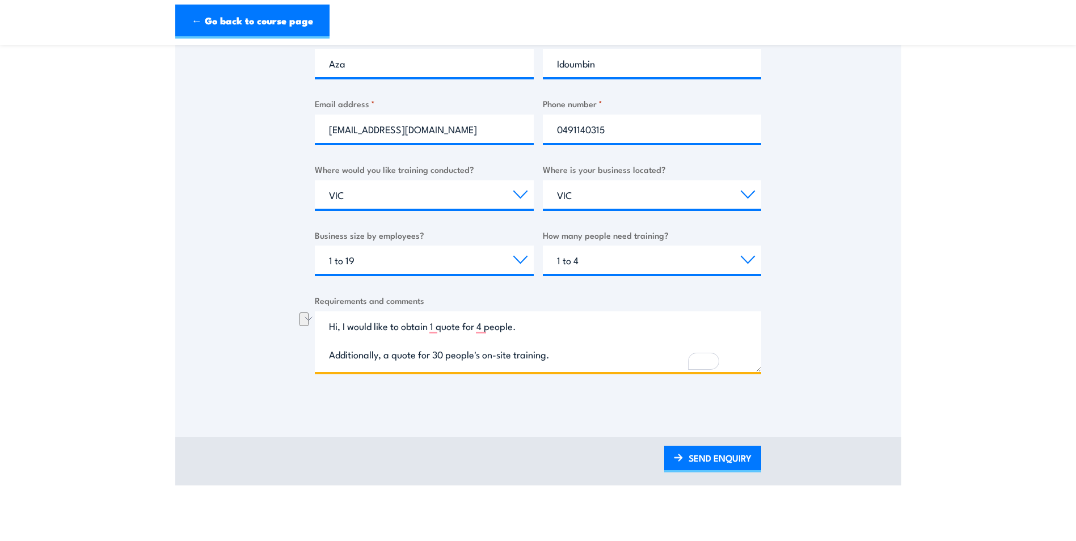
drag, startPoint x: 552, startPoint y: 356, endPoint x: 316, endPoint y: 359, distance: 235.5
click at [322, 356] on textarea "Hi, I would like to obtain 1 quote for 4 people. Additionally, a quote for 30 p…" at bounding box center [538, 342] width 447 height 61
click at [542, 328] on textarea "Hi, I would like to obtain 1 quote for 4 people and a second quote for 30 peopl…" at bounding box center [538, 342] width 447 height 61
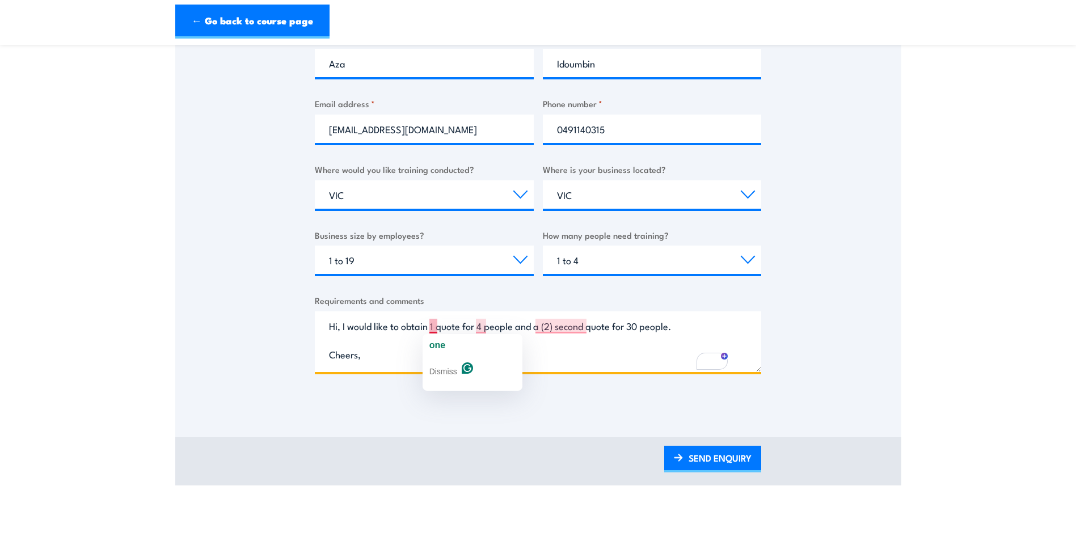
drag, startPoint x: 436, startPoint y: 324, endPoint x: 494, endPoint y: 326, distance: 57.9
click at [437, 323] on textarea "Hi, I would like to obtain 1 quote for 4 people and a (2) second quote for 30 p…" at bounding box center [538, 342] width 447 height 61
click at [436, 324] on textarea "Hi, I would like to obtain 1(1) quote for 4 people and a (2) second quote for 3…" at bounding box center [538, 342] width 447 height 61
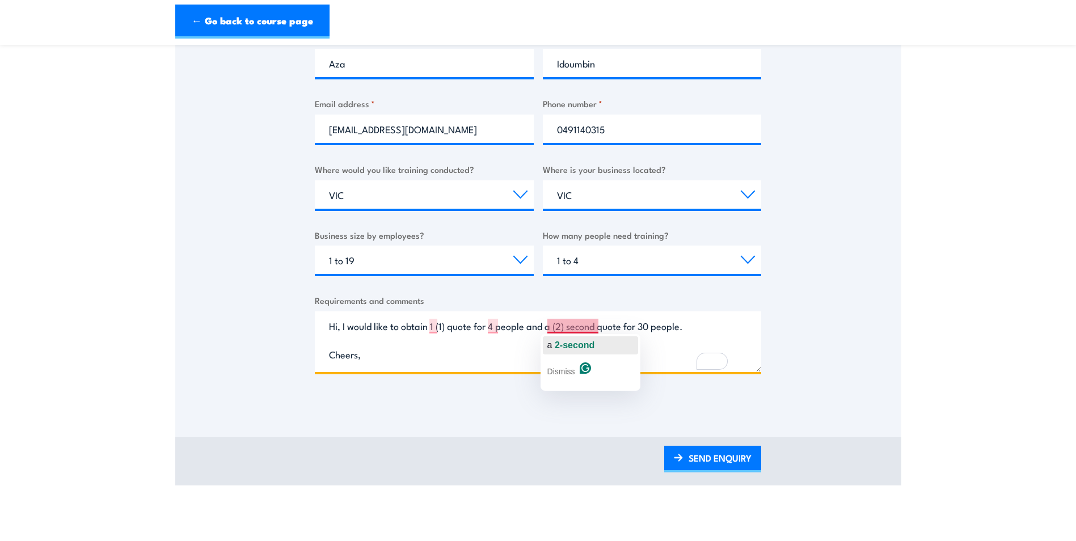
click at [573, 346] on span "2-second" at bounding box center [575, 345] width 40 height 10
click at [447, 326] on textarea "Hi, I would like to obtain 1 (1) quote for 4 people and a 2-second quote for 30…" at bounding box center [538, 342] width 447 height 61
click at [552, 329] on textarea "Hi, I would like to obtain 1 quote for 4 people and a 2-second quote for 30 peo…" at bounding box center [538, 342] width 447 height 61
click at [675, 323] on textarea "Hi, I would like to obtain 1 quote for 4 people and a 2 second quote for 30 peo…" at bounding box center [538, 342] width 447 height 61
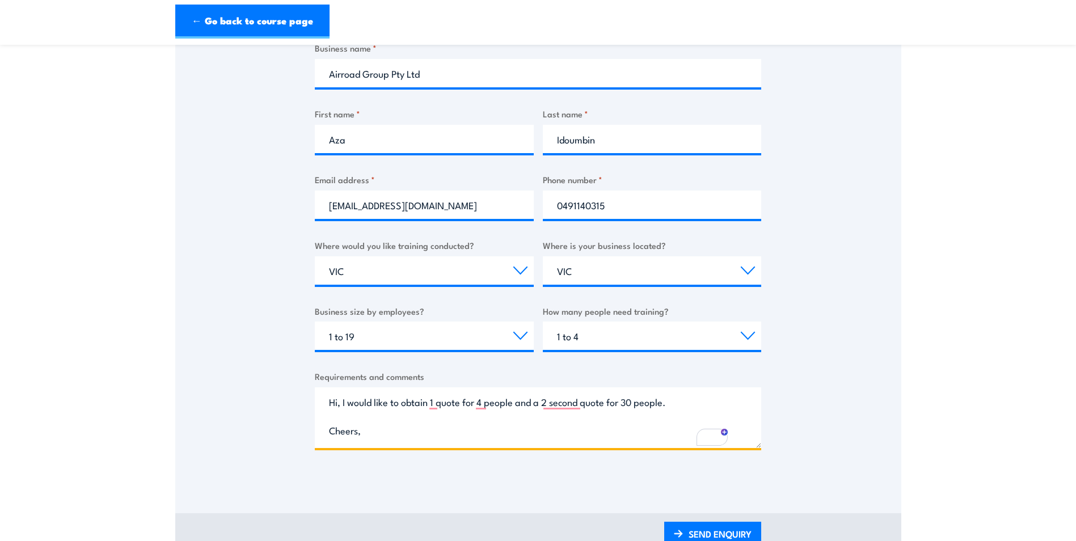
scroll to position [284, 0]
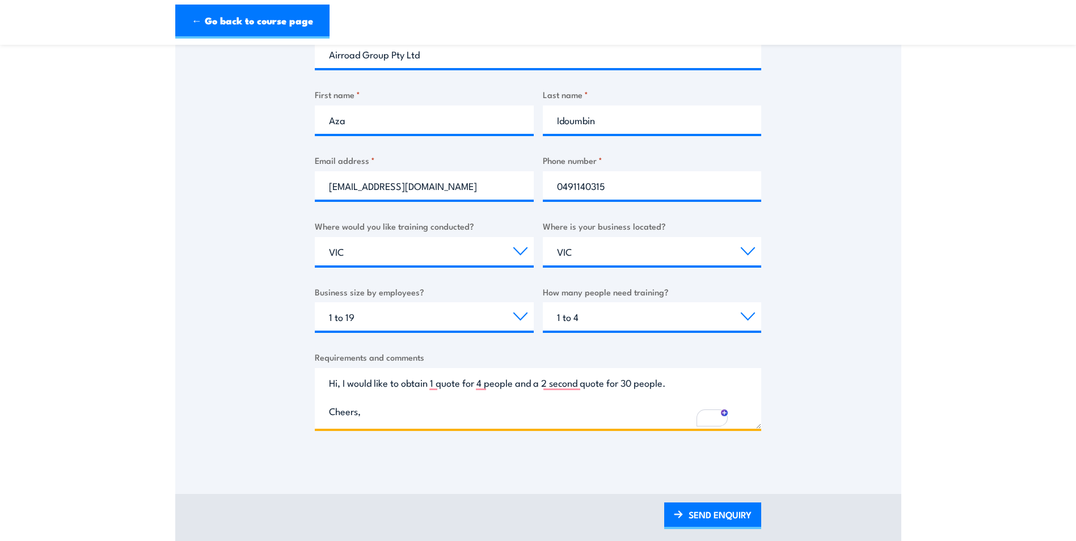
type textarea "Hi, I would like to obtain 1 quote for 4 people and a 2 second quote for 30 peo…"
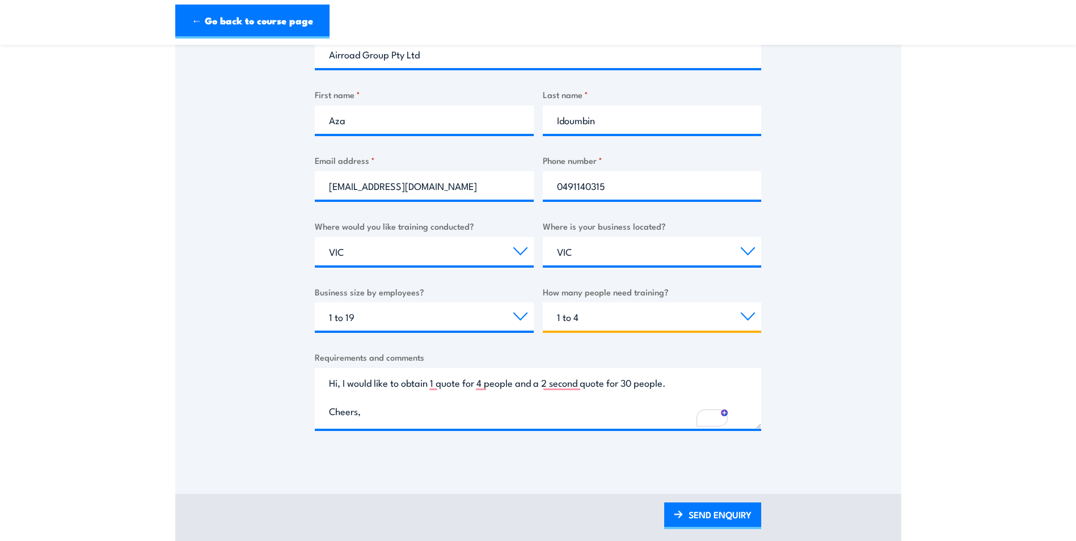
click at [666, 319] on select "Choose the amount of people 1 to 4 5 to 19 20+" at bounding box center [652, 316] width 219 height 28
select select "20+"
click at [543, 302] on select "Choose the amount of people 1 to 4 5 to 19 20+" at bounding box center [652, 316] width 219 height 28
click at [492, 318] on select "Choose your business size 1 to 19 20 to 199 200+" at bounding box center [424, 316] width 219 height 28
select select "20 to 199"
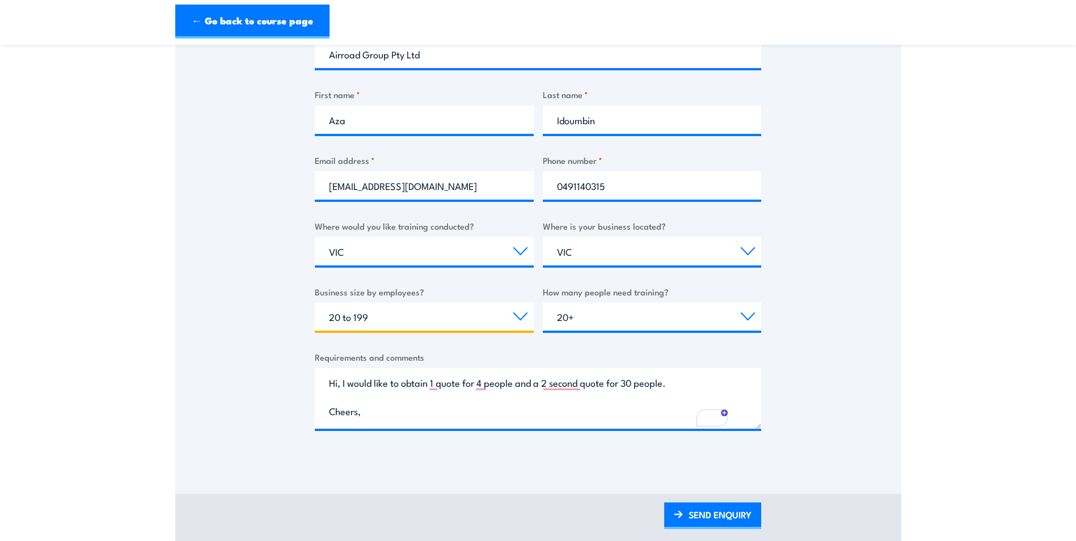
click at [315, 302] on select "Choose your business size 1 to 19 20 to 199 200+" at bounding box center [424, 316] width 219 height 28
click at [862, 413] on div "Thank you for your interest in this course. Speak to our sales team for tailore…" at bounding box center [538, 179] width 726 height 567
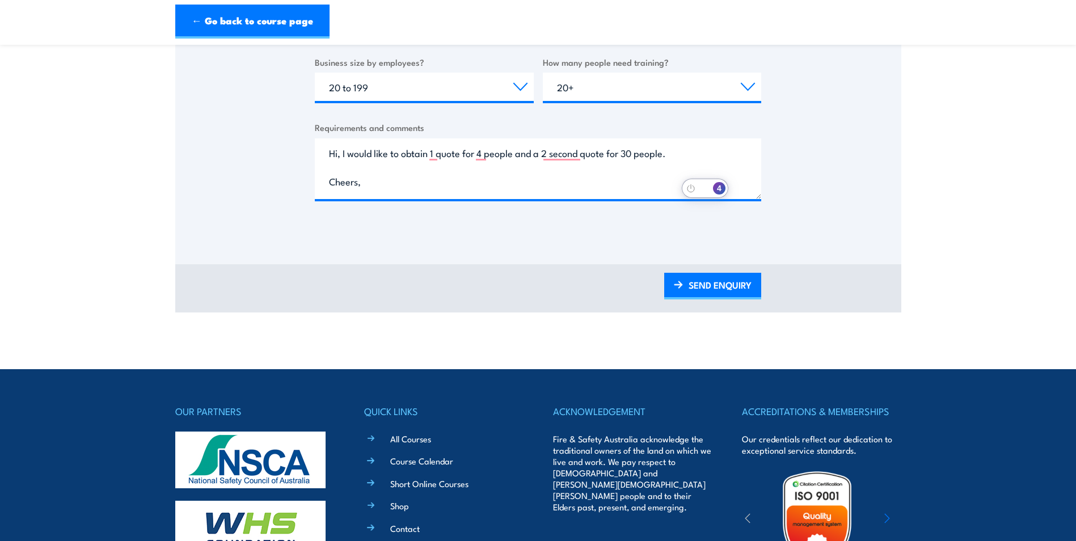
scroll to position [397, 0]
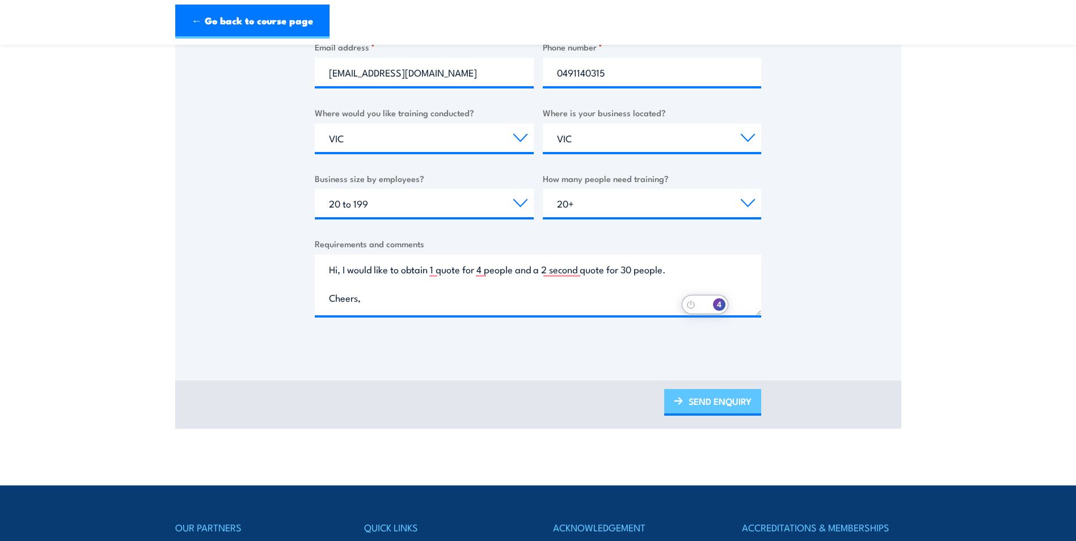
click at [722, 398] on link "SEND ENQUIRY" at bounding box center [712, 402] width 97 height 27
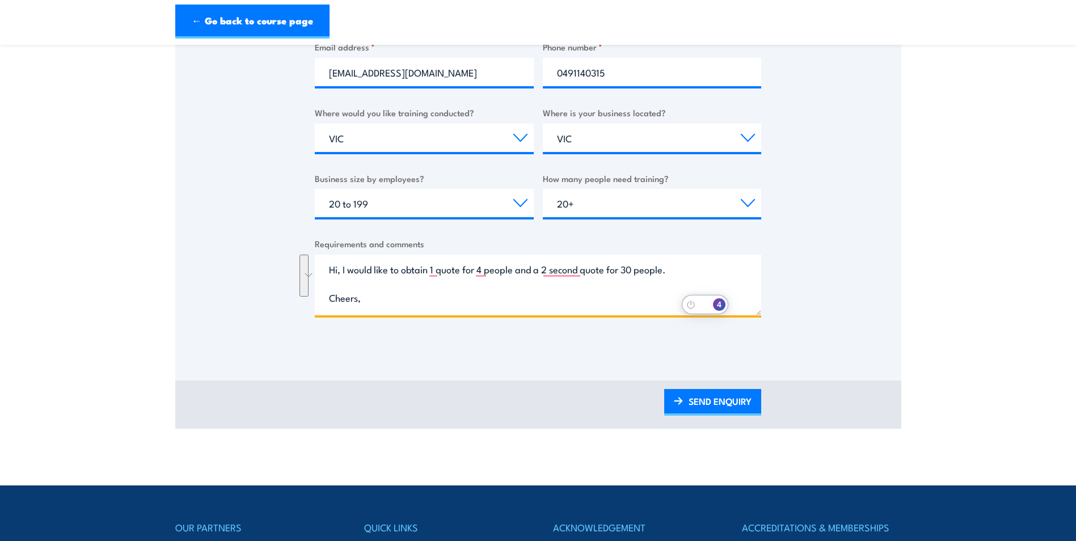
drag, startPoint x: 376, startPoint y: 297, endPoint x: 301, endPoint y: 258, distance: 85.0
click at [301, 258] on div "Thank you for your interest in this course. Speak to our sales team for tailore…" at bounding box center [538, 65] width 726 height 567
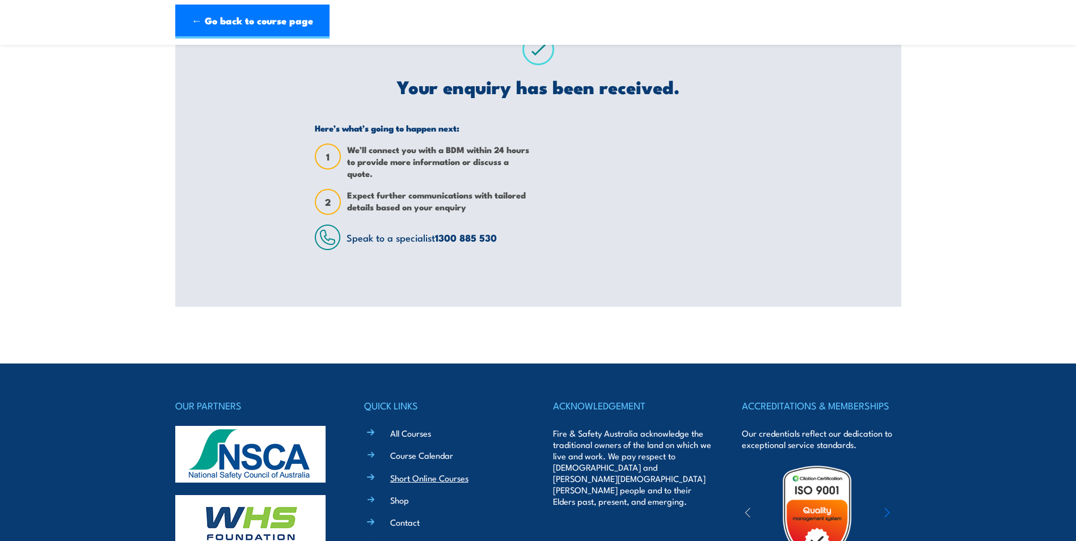
scroll to position [0, 0]
